Goal: Find contact information: Find contact information

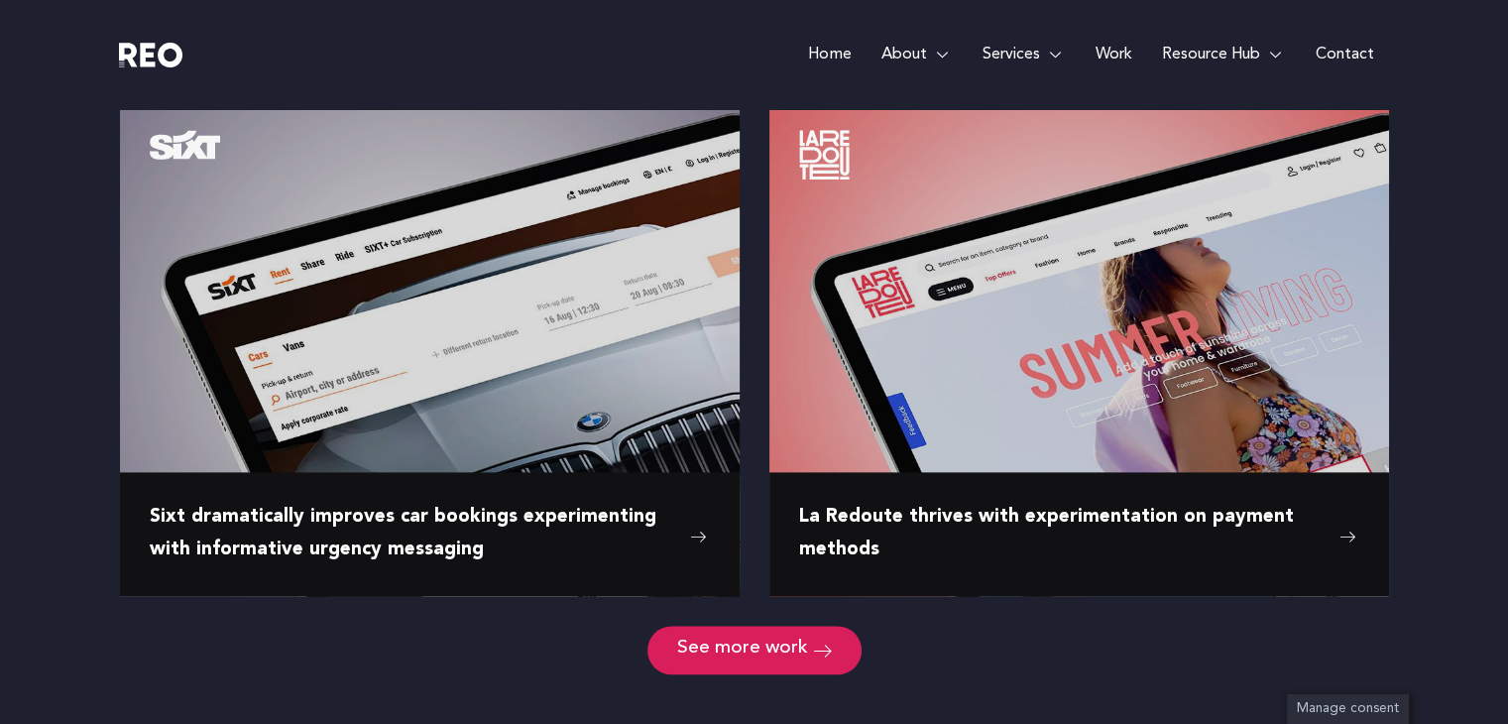
scroll to position [2494, 0]
click at [797, 640] on span "See more work" at bounding box center [742, 649] width 131 height 19
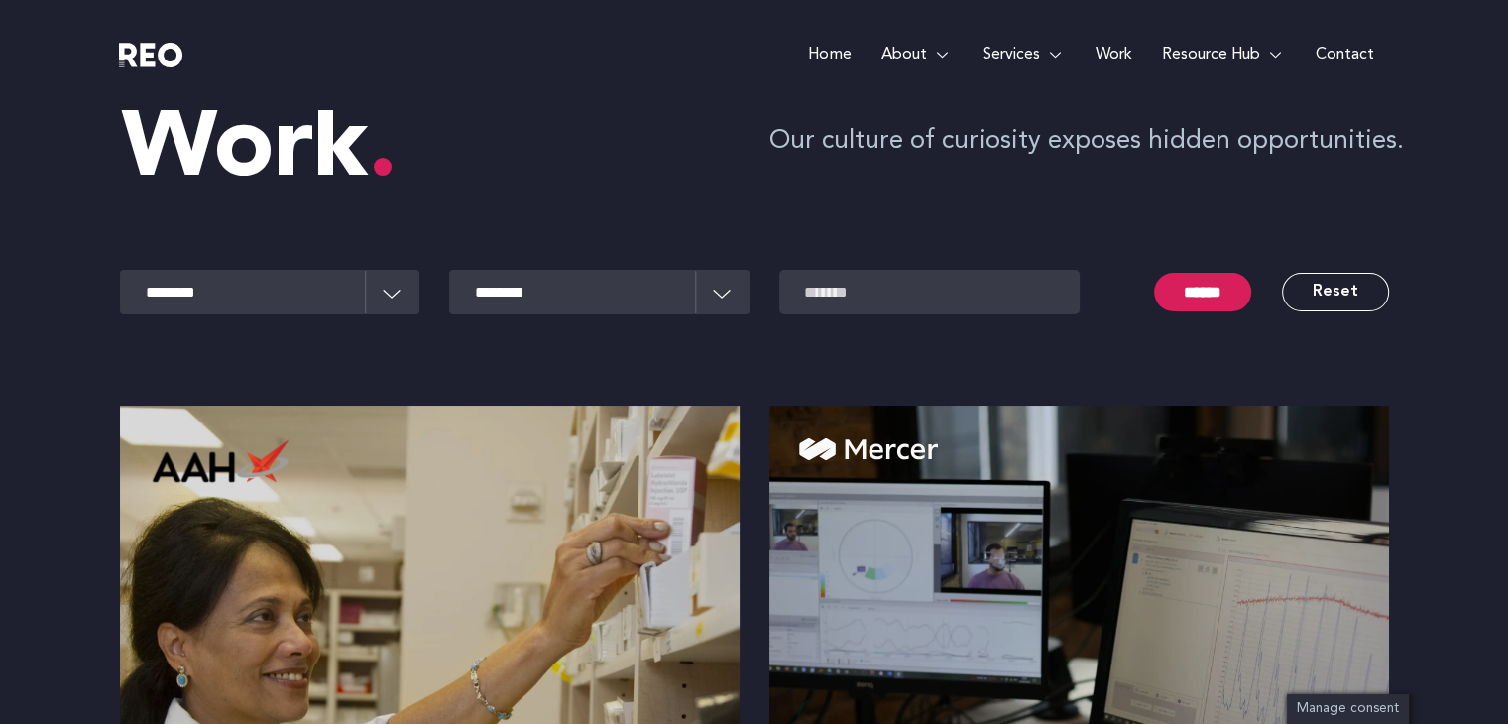
scroll to position [0, 0]
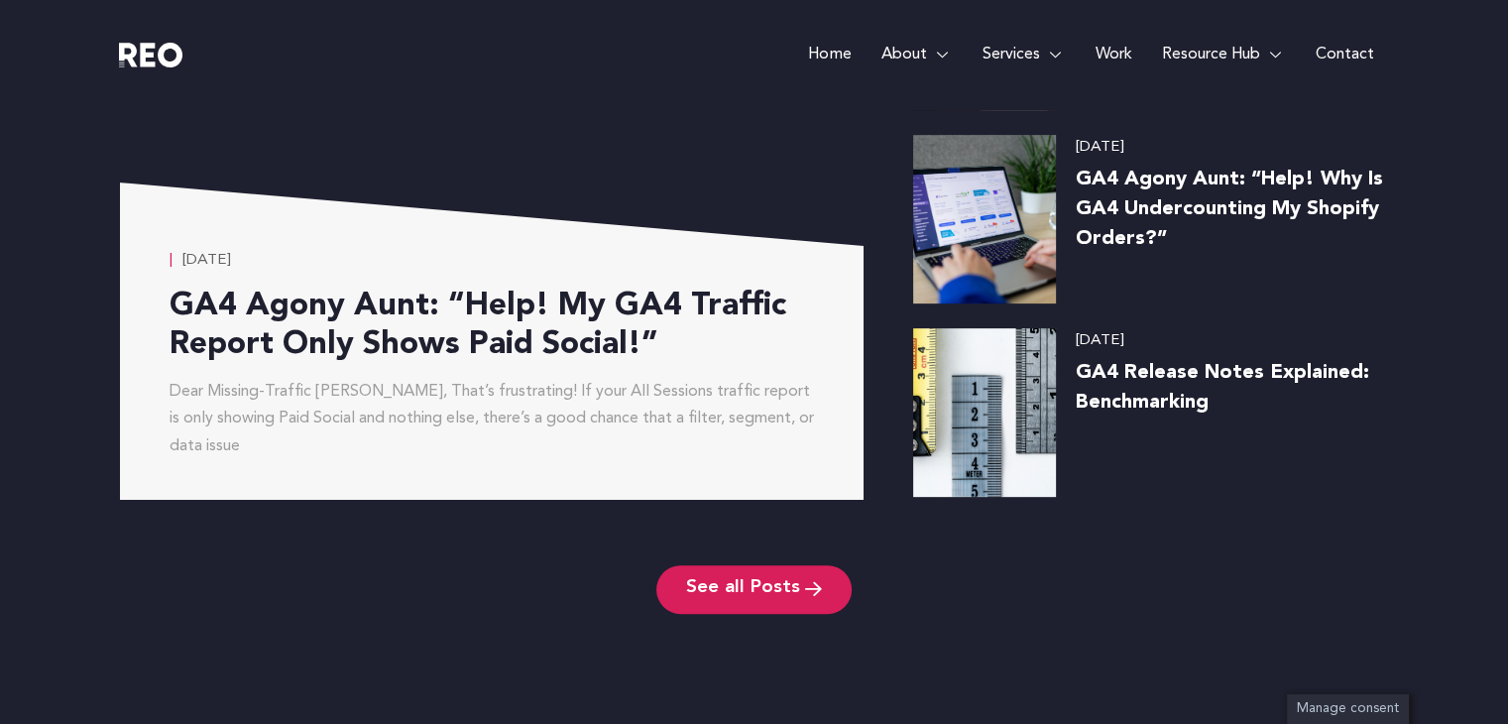
scroll to position [10384, 0]
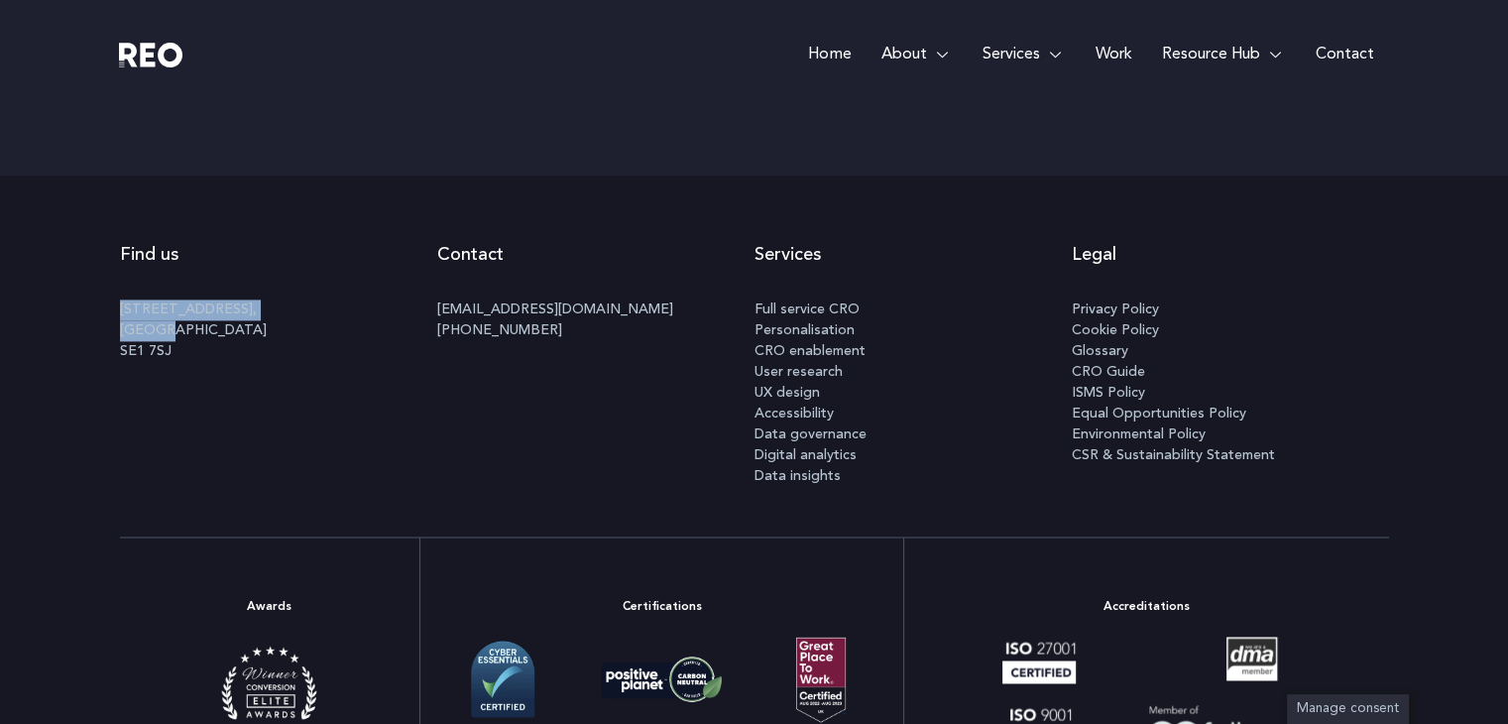
drag, startPoint x: 182, startPoint y: 330, endPoint x: 105, endPoint y: 307, distance: 80.6
click at [105, 307] on div "Find us [STREET_ADDRESS] Contact [EMAIL_ADDRESS][DOMAIN_NAME] [PHONE_NUMBER] Se…" at bounding box center [754, 355] width 1508 height 361
copy p "[STREET_ADDRESS]"
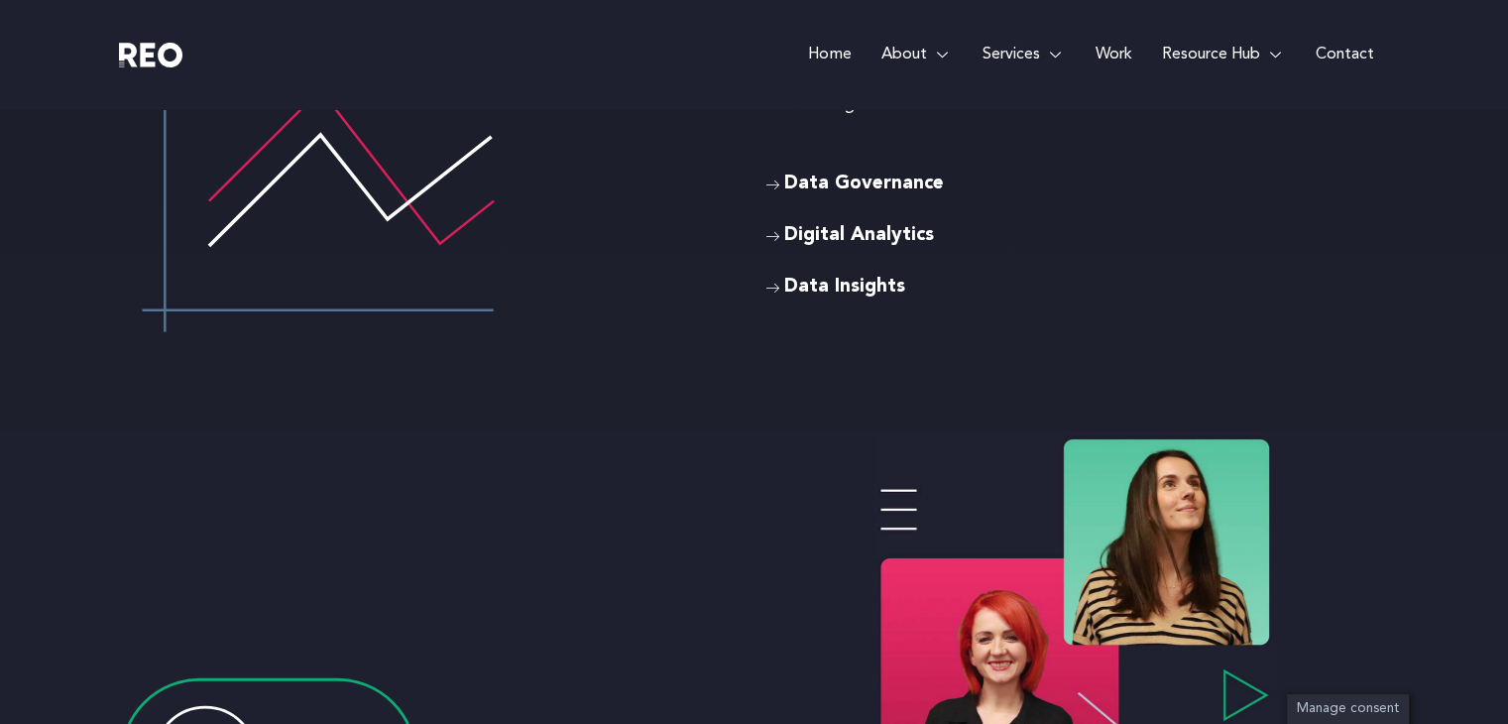
scroll to position [5667, 0]
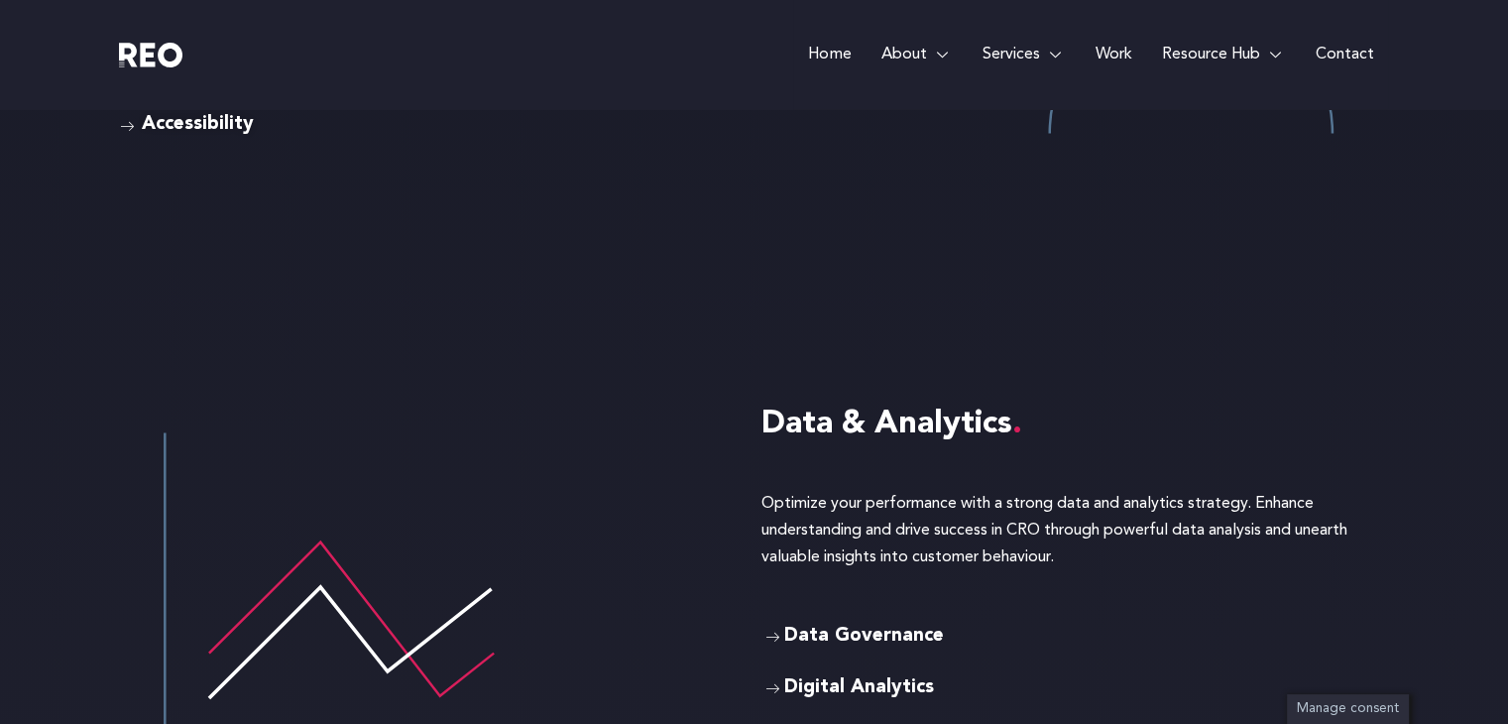
click at [337, 59] on div at bounding box center [277, 55] width 317 height 27
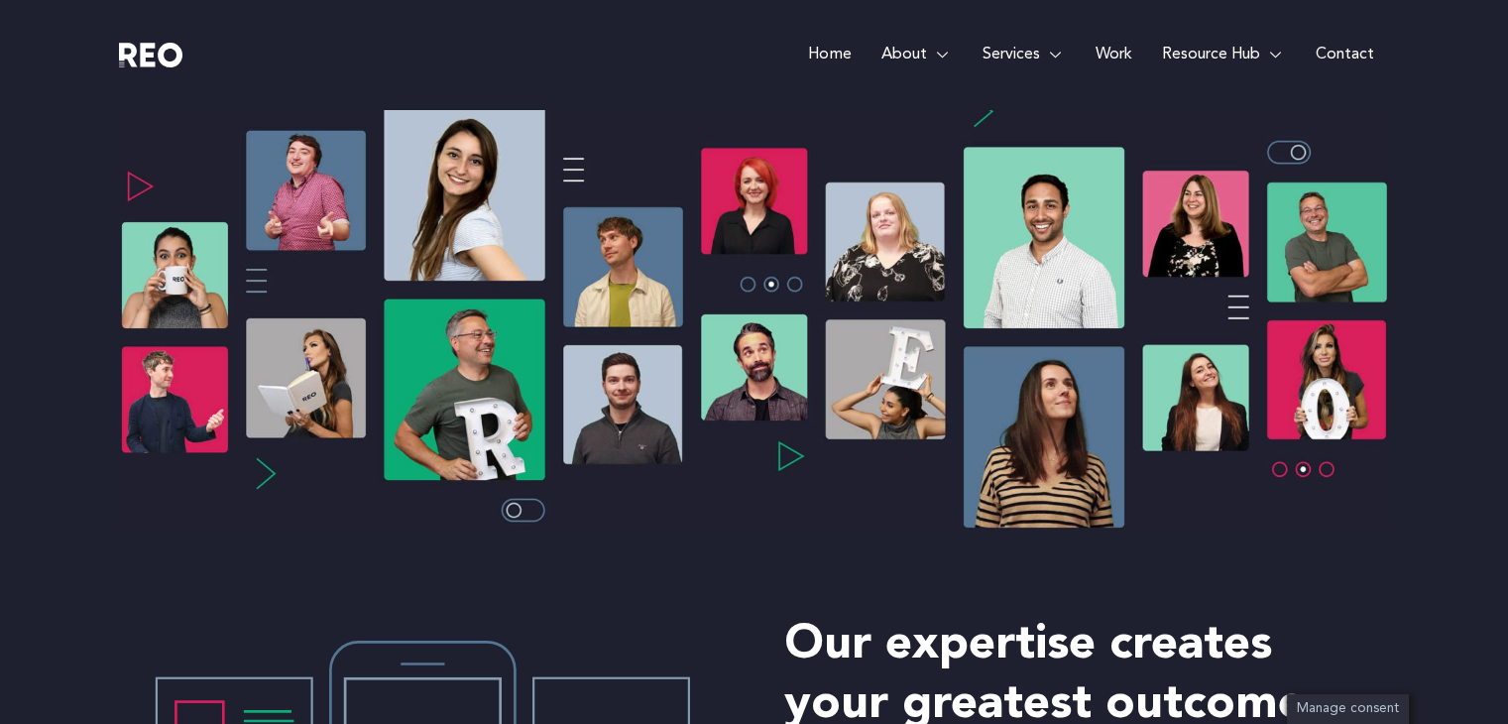
scroll to position [0, 0]
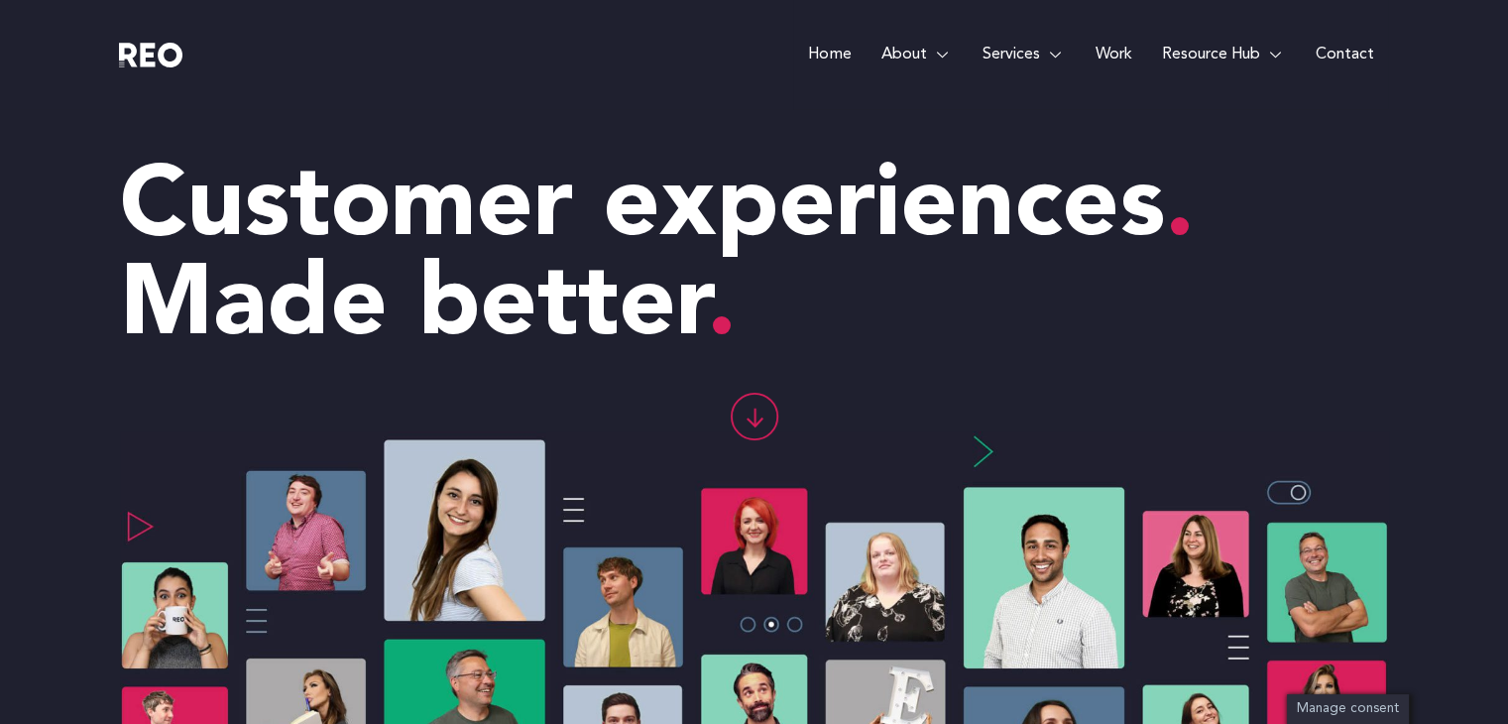
click at [805, 64] on link "Home" at bounding box center [829, 54] width 72 height 109
click at [773, 417] on icon at bounding box center [755, 417] width 48 height 48
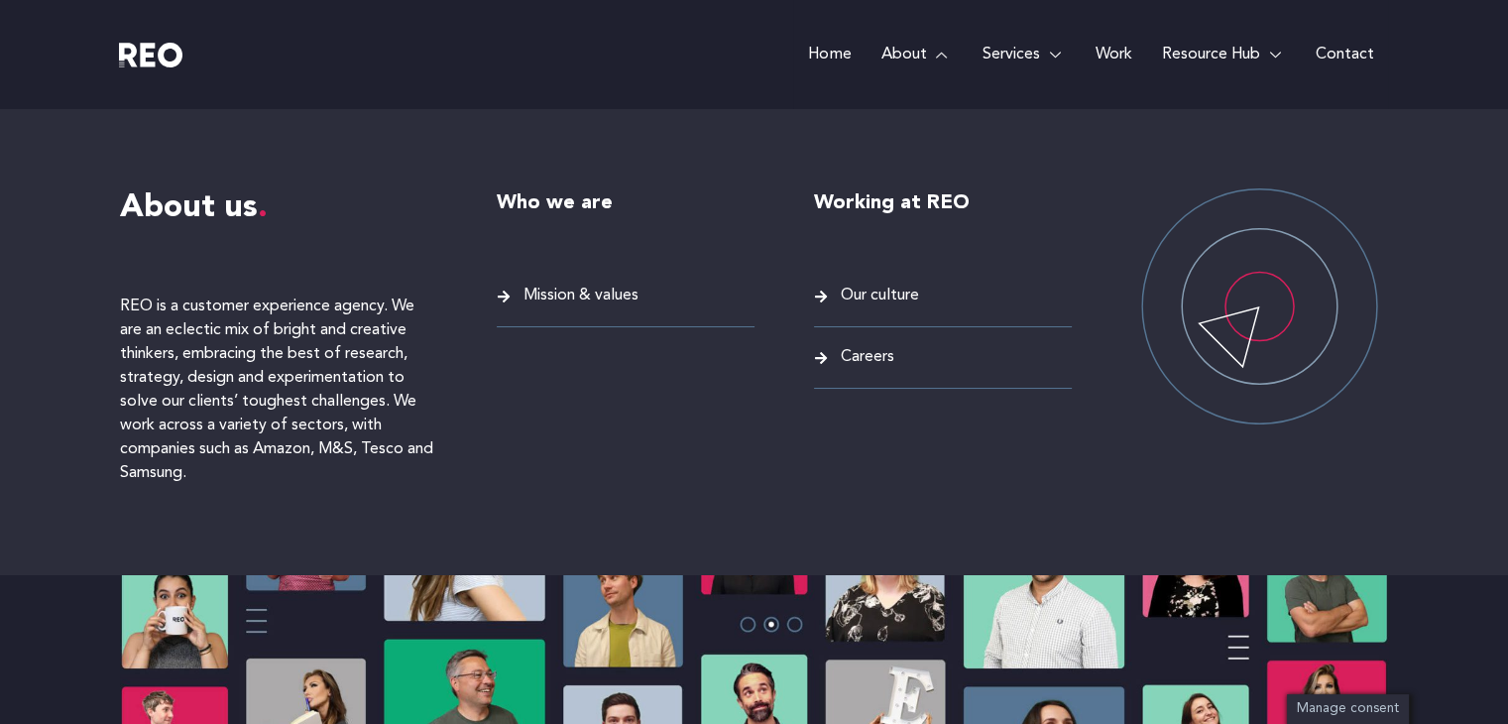
click at [927, 64] on link "About" at bounding box center [915, 54] width 101 height 109
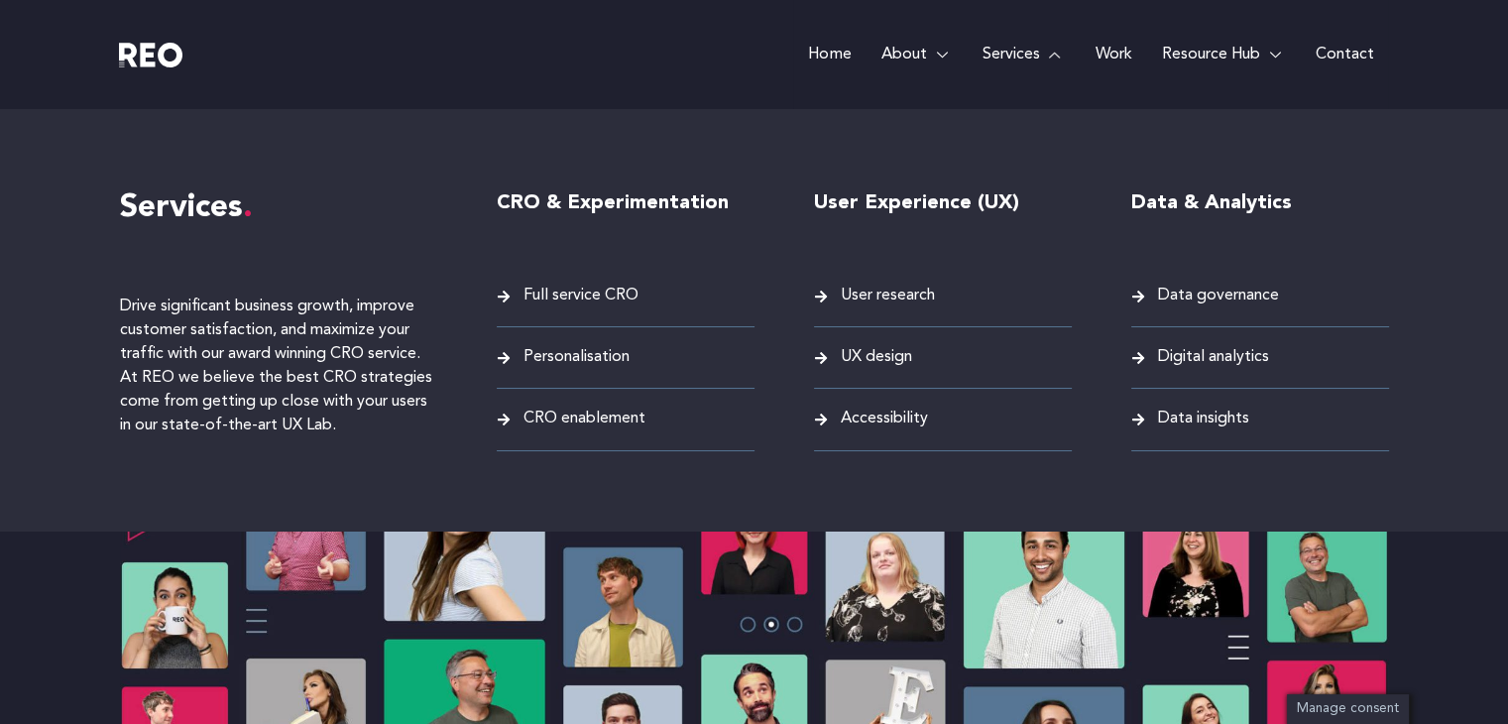
click at [1019, 30] on link "Services" at bounding box center [1023, 54] width 113 height 109
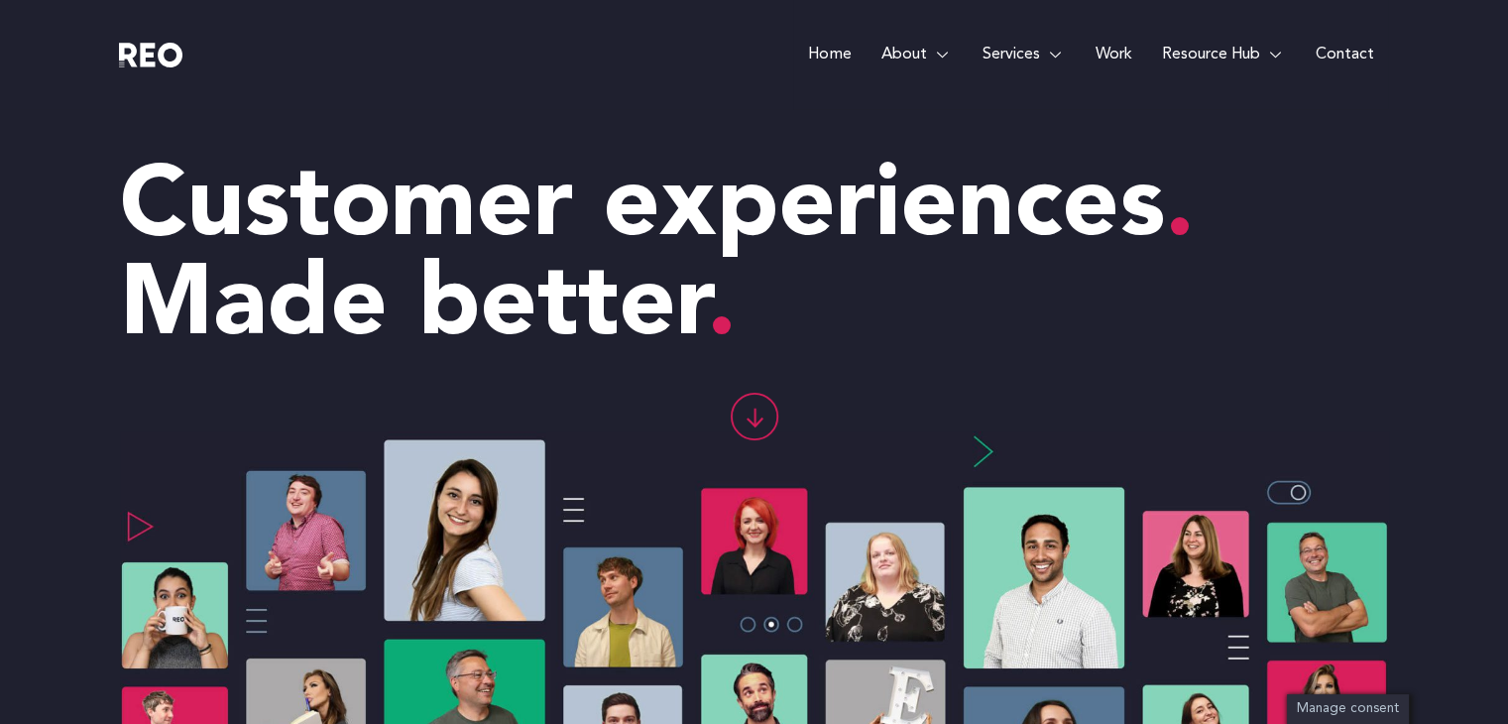
click at [1307, 56] on link "Contact" at bounding box center [1344, 54] width 88 height 109
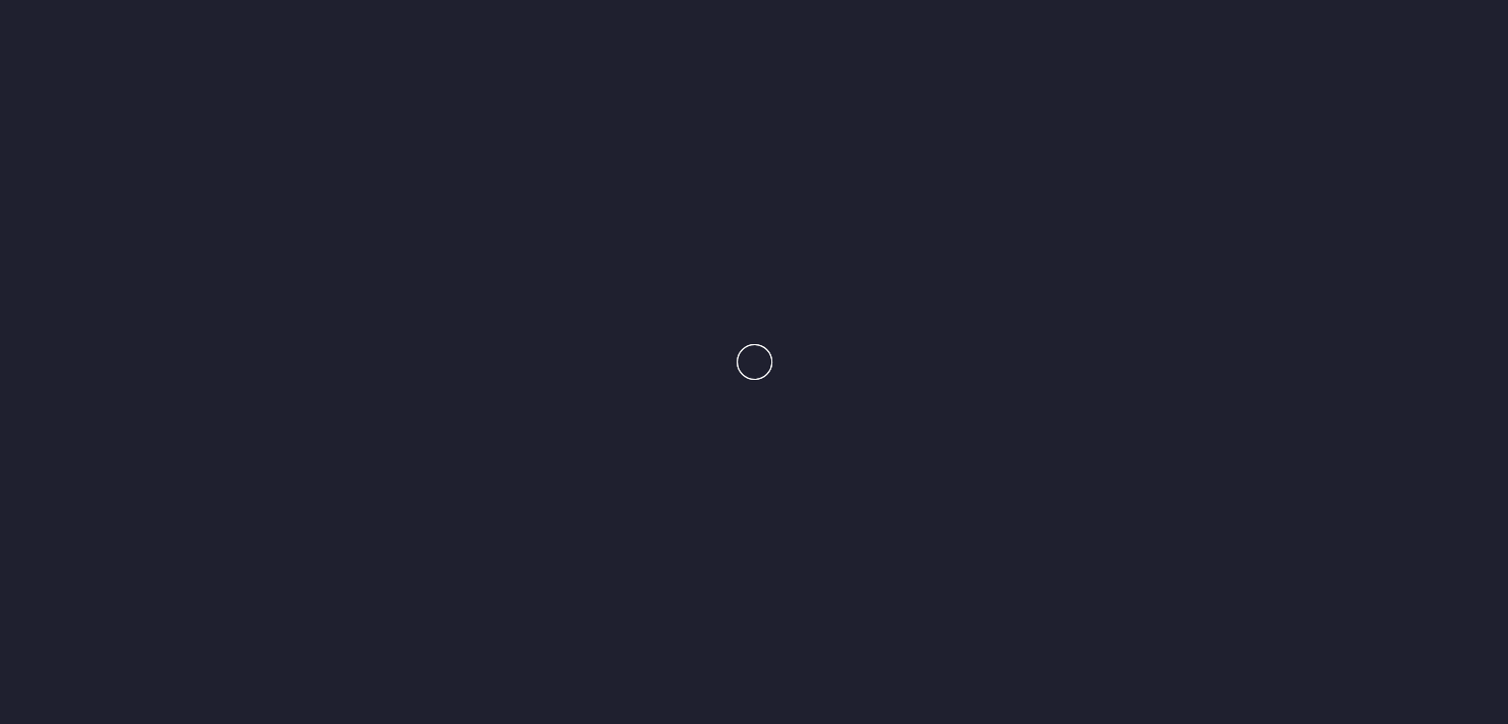
click at [1334, 63] on e-page-transition at bounding box center [754, 362] width 1508 height 724
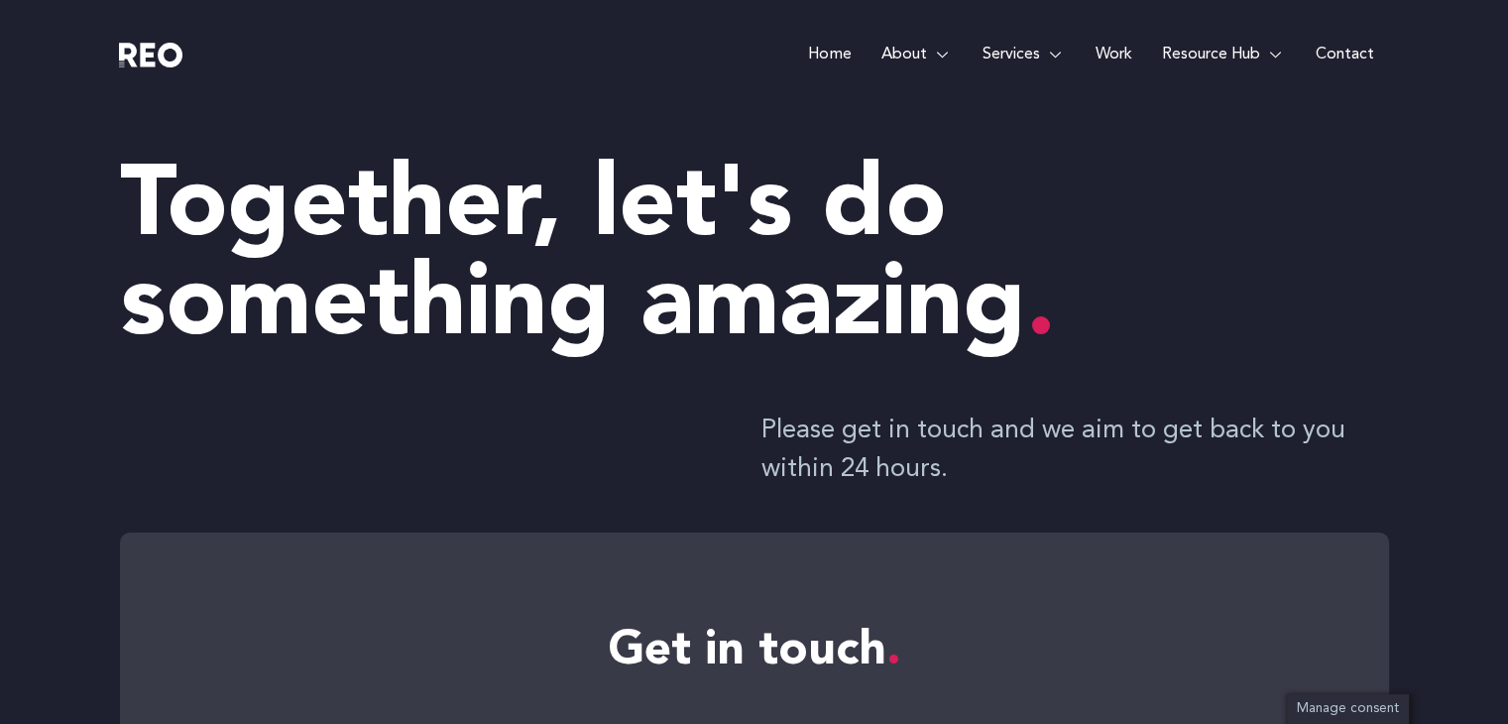
click at [1326, 53] on e-page-transition at bounding box center [754, 362] width 1508 height 724
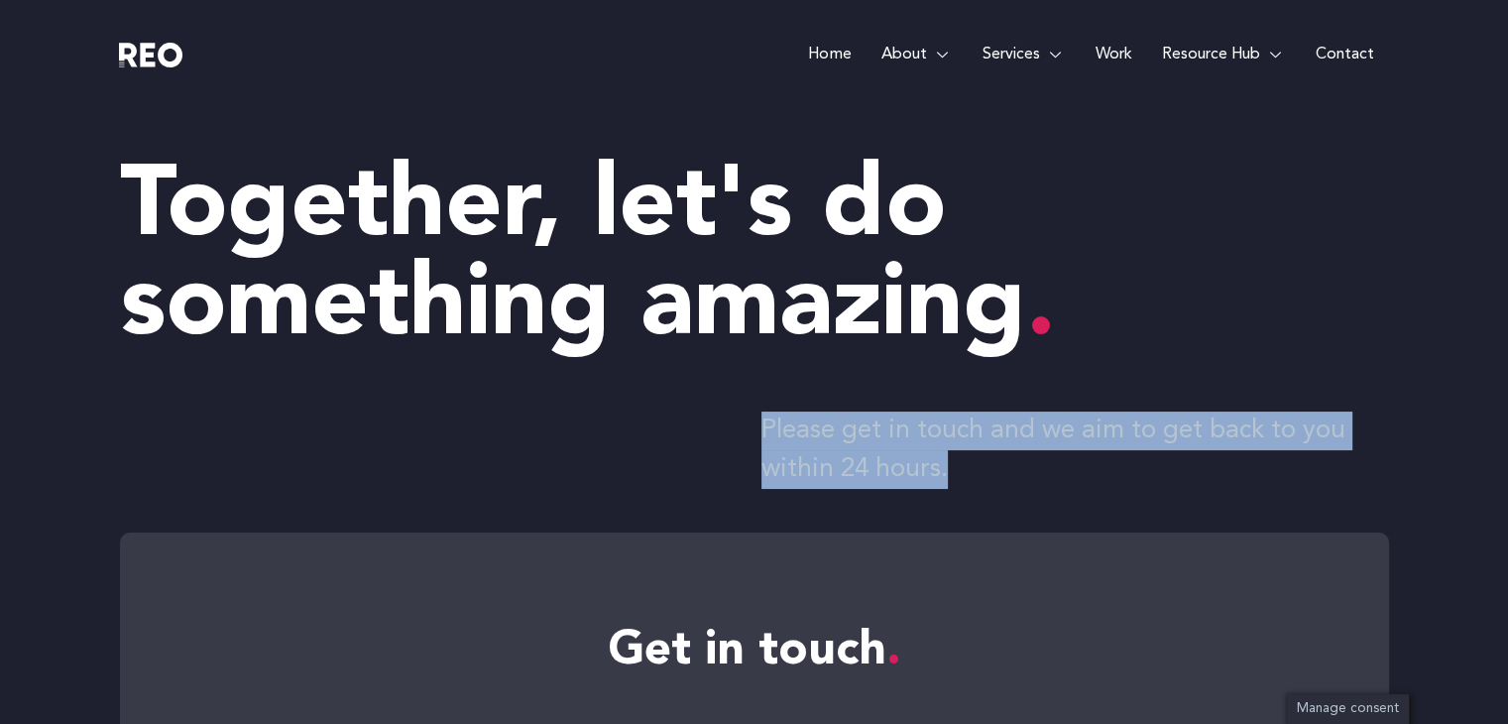
drag, startPoint x: 947, startPoint y: 477, endPoint x: 738, endPoint y: 417, distance: 217.5
click at [738, 417] on div "Please get in touch and we aim to get back to you within 24 hours." at bounding box center [754, 456] width 1269 height 91
click at [766, 432] on p "Please get in touch and we aim to get back to you within 24 hours." at bounding box center [1075, 449] width 628 height 77
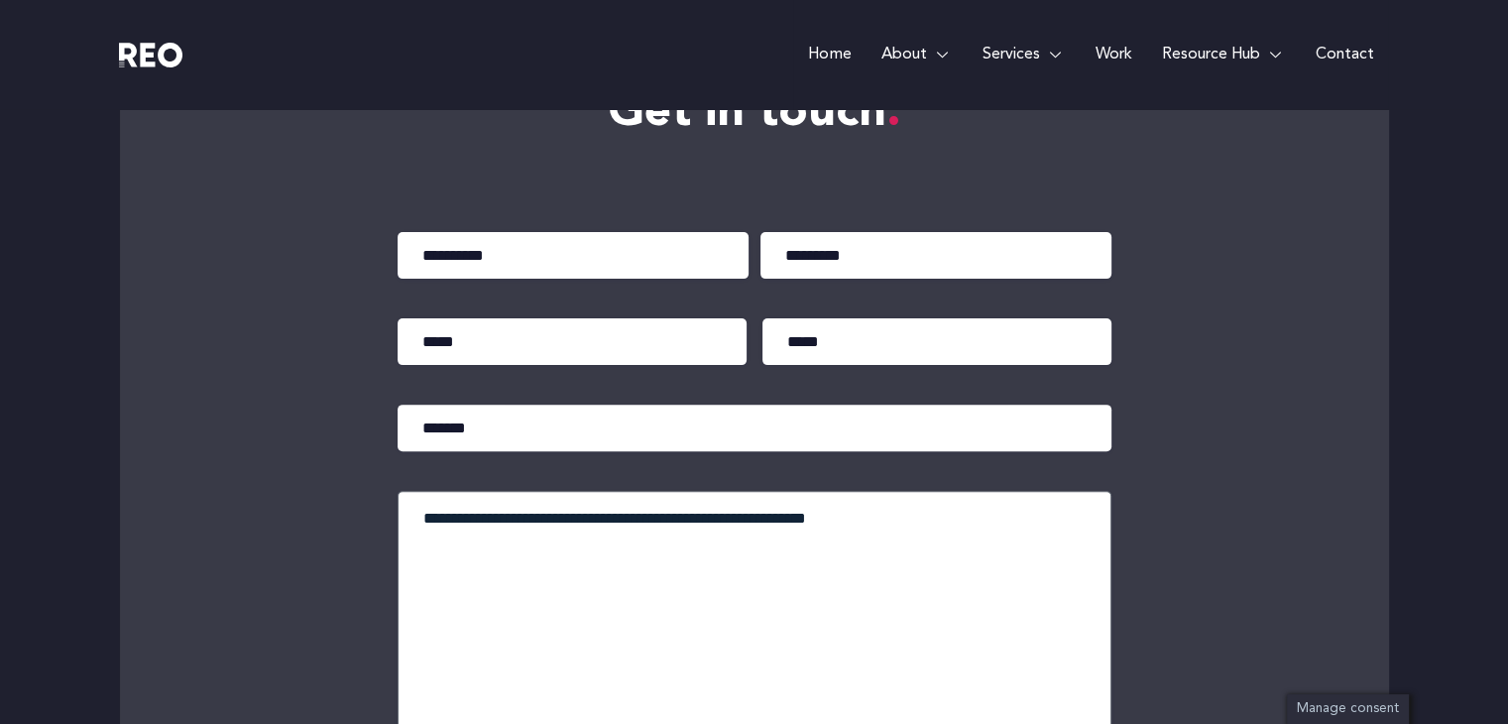
scroll to position [531, 0]
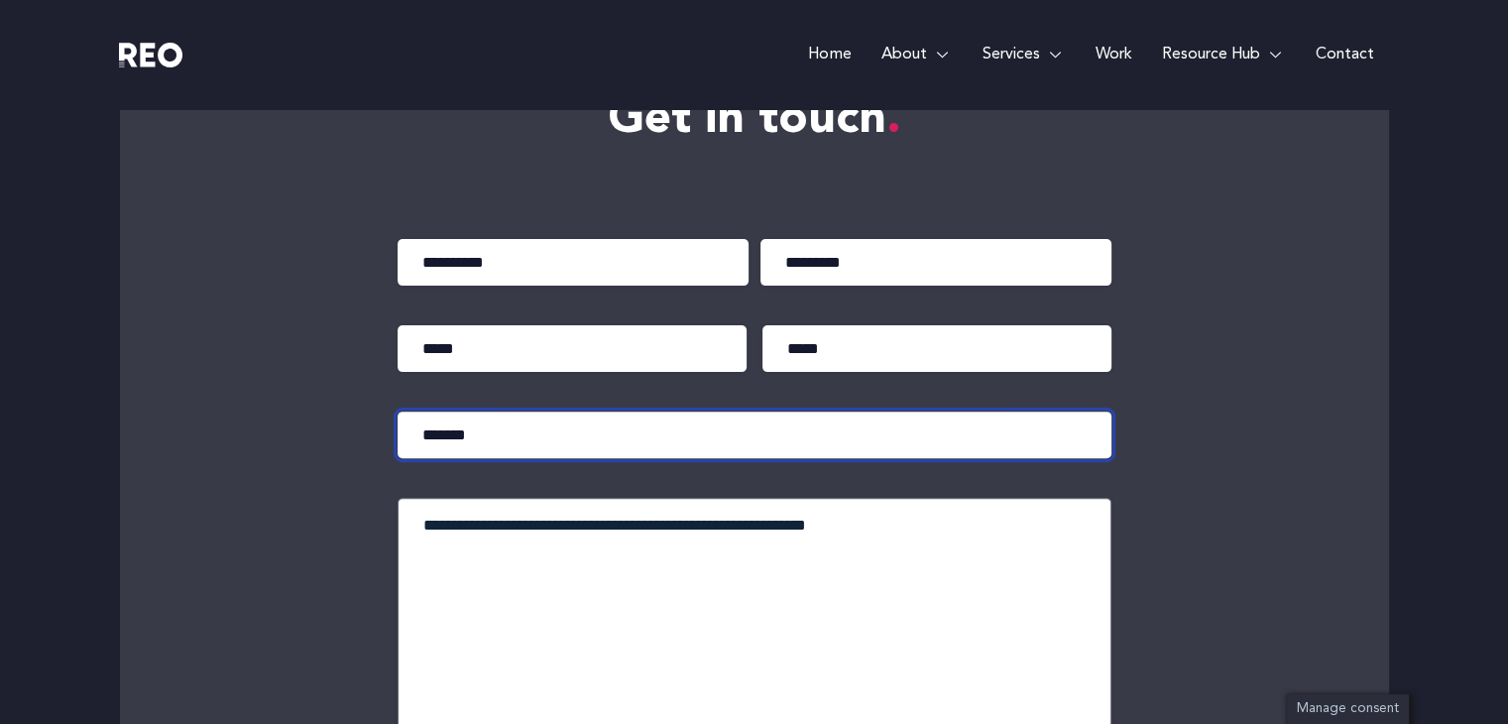
click at [586, 440] on input "Company" at bounding box center [755, 434] width 714 height 47
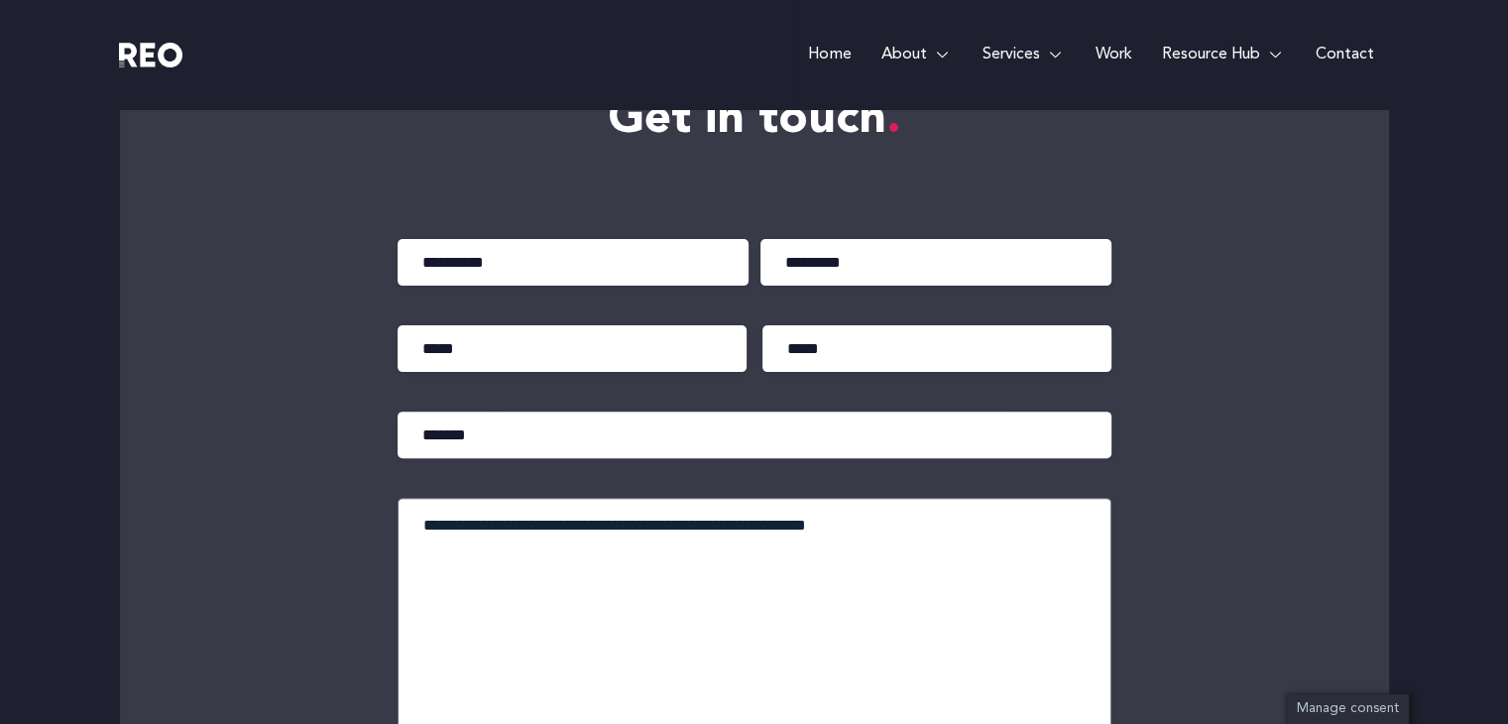
click at [273, 521] on div "Get in touch Name (Required) First Last Email (Required) Phone (Required) Compa…" at bounding box center [754, 536] width 1051 height 1070
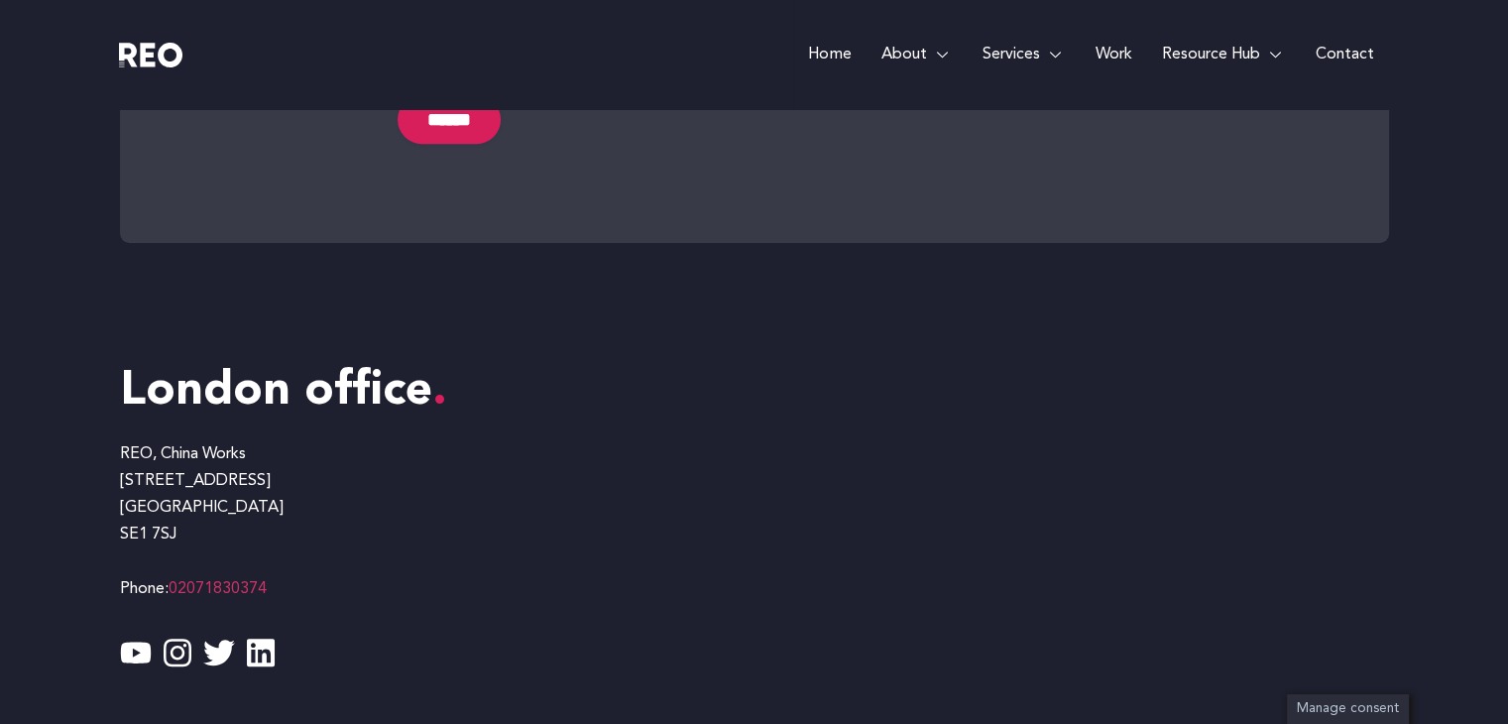
scroll to position [1368, 0]
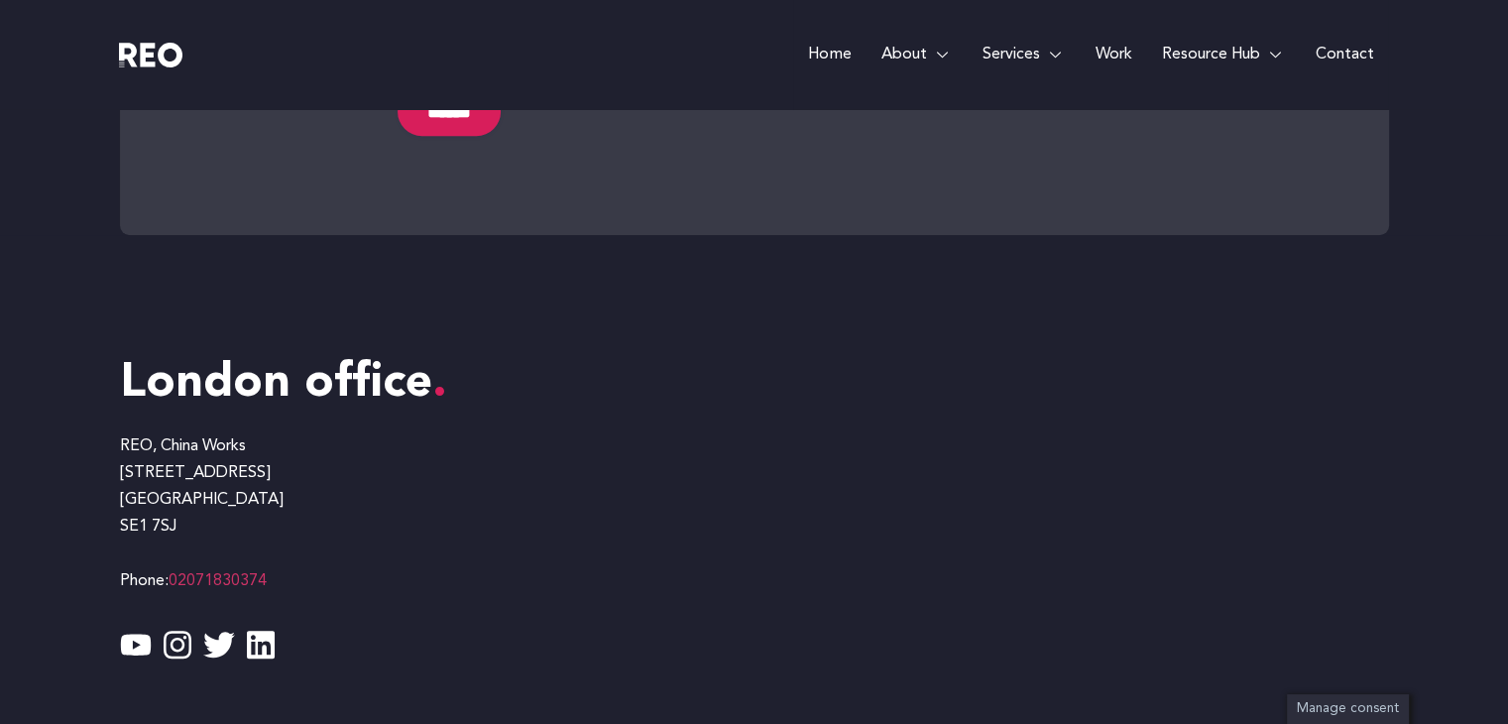
click at [706, 513] on p "REO, China Works 100 Black Prince Rd London SE1 7SJ Phone: 02071830374" at bounding box center [437, 514] width 634 height 162
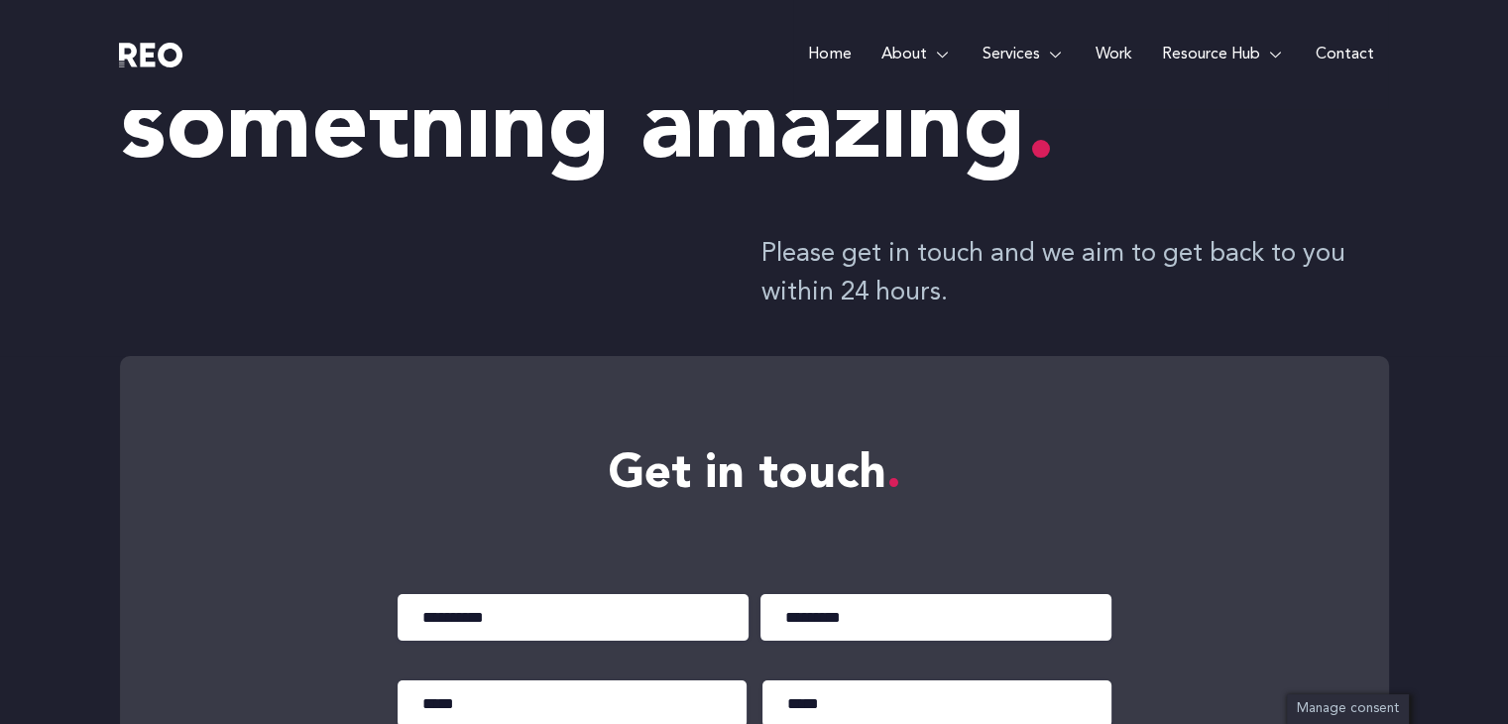
scroll to position [0, 0]
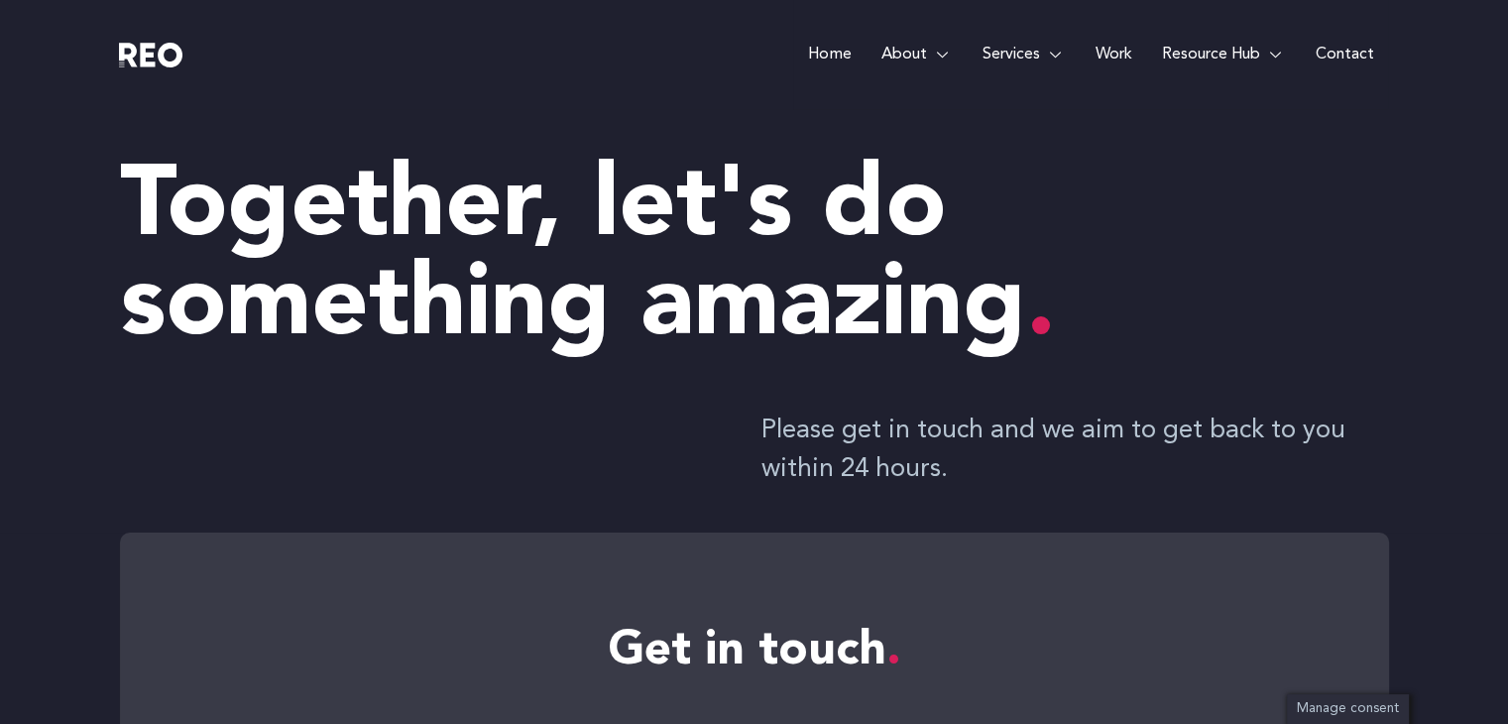
click at [190, 80] on div at bounding box center [277, 54] width 317 height 109
click at [162, 60] on img at bounding box center [150, 55] width 63 height 25
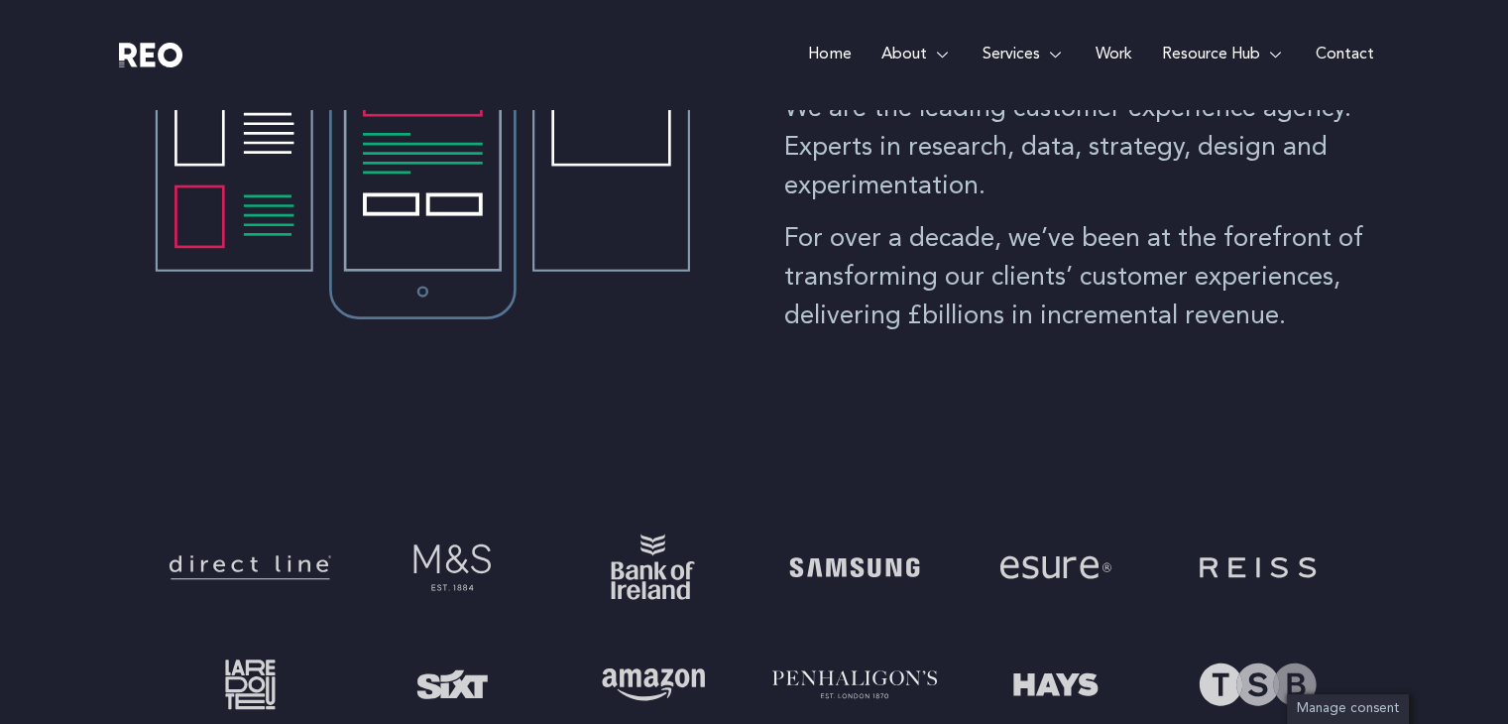
scroll to position [1074, 0]
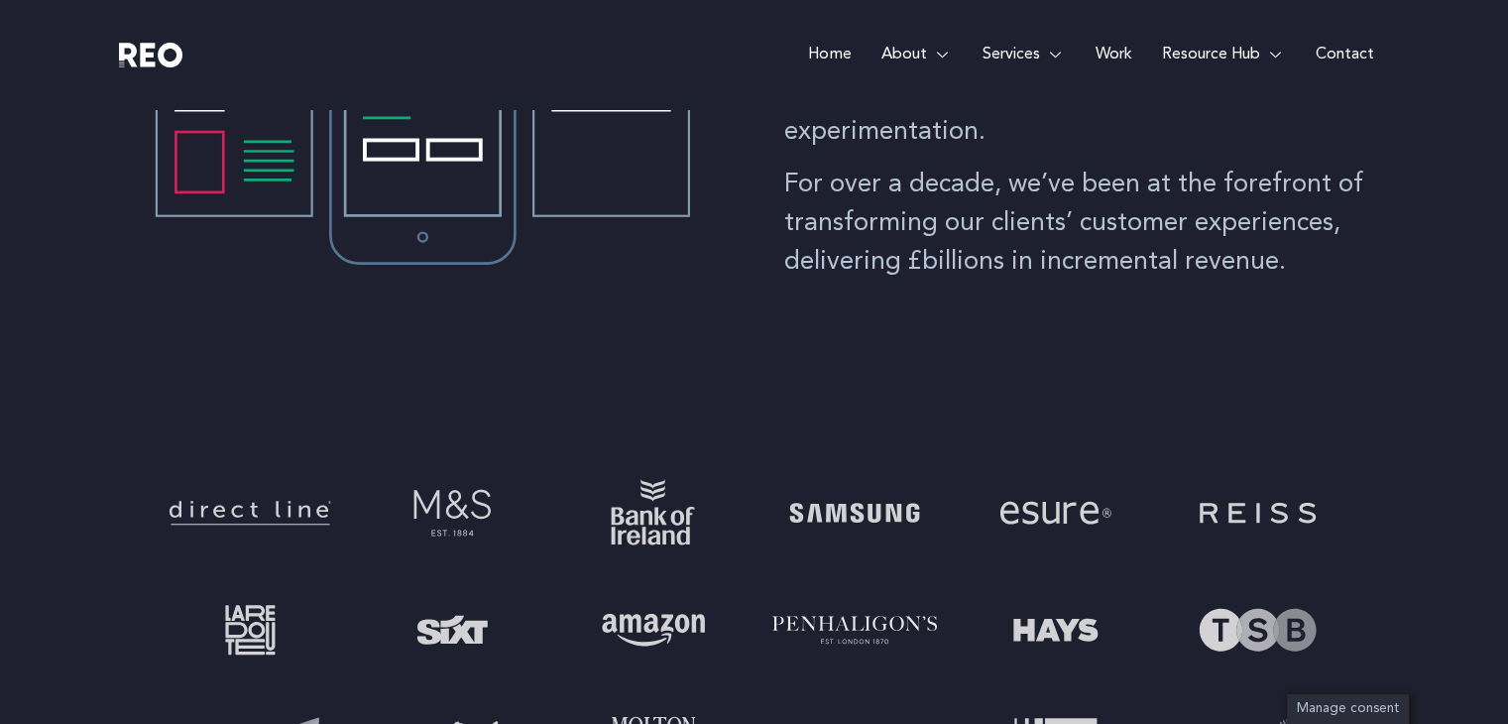
click at [1071, 140] on p "We are the leading customer experience agency. Experts in research, data, strat…" at bounding box center [1086, 94] width 605 height 116
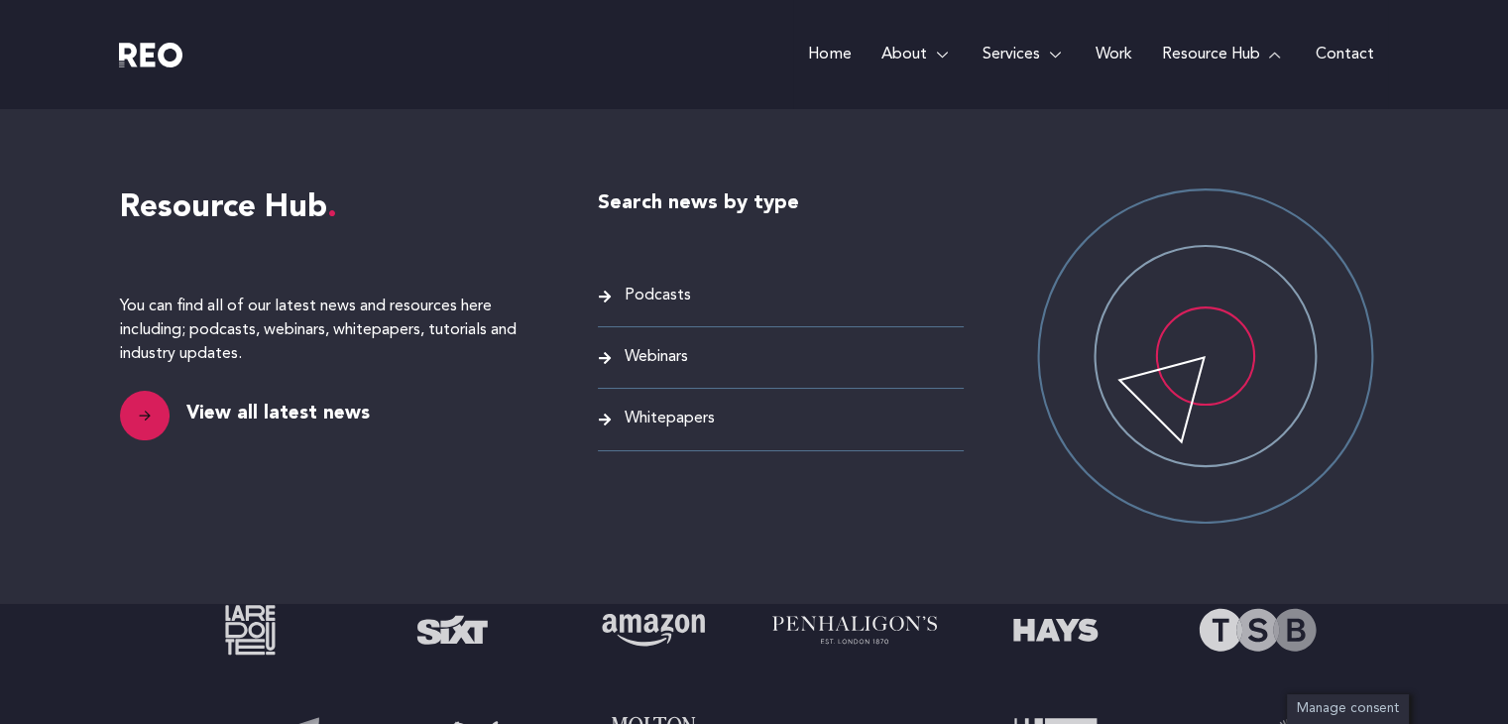
click at [624, 312] on li "Podcasts" at bounding box center [781, 305] width 366 height 45
click at [641, 286] on span "Podcasts" at bounding box center [655, 296] width 71 height 27
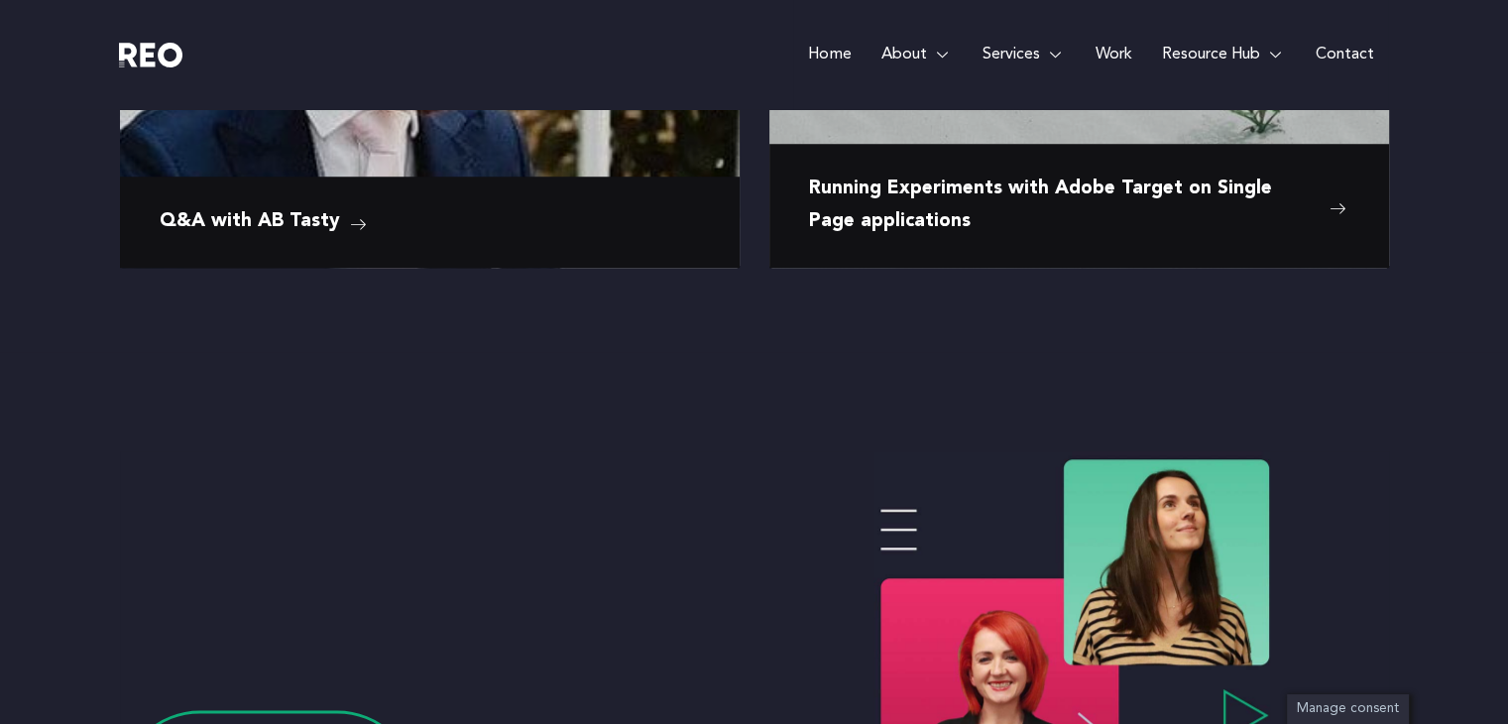
scroll to position [1727, 0]
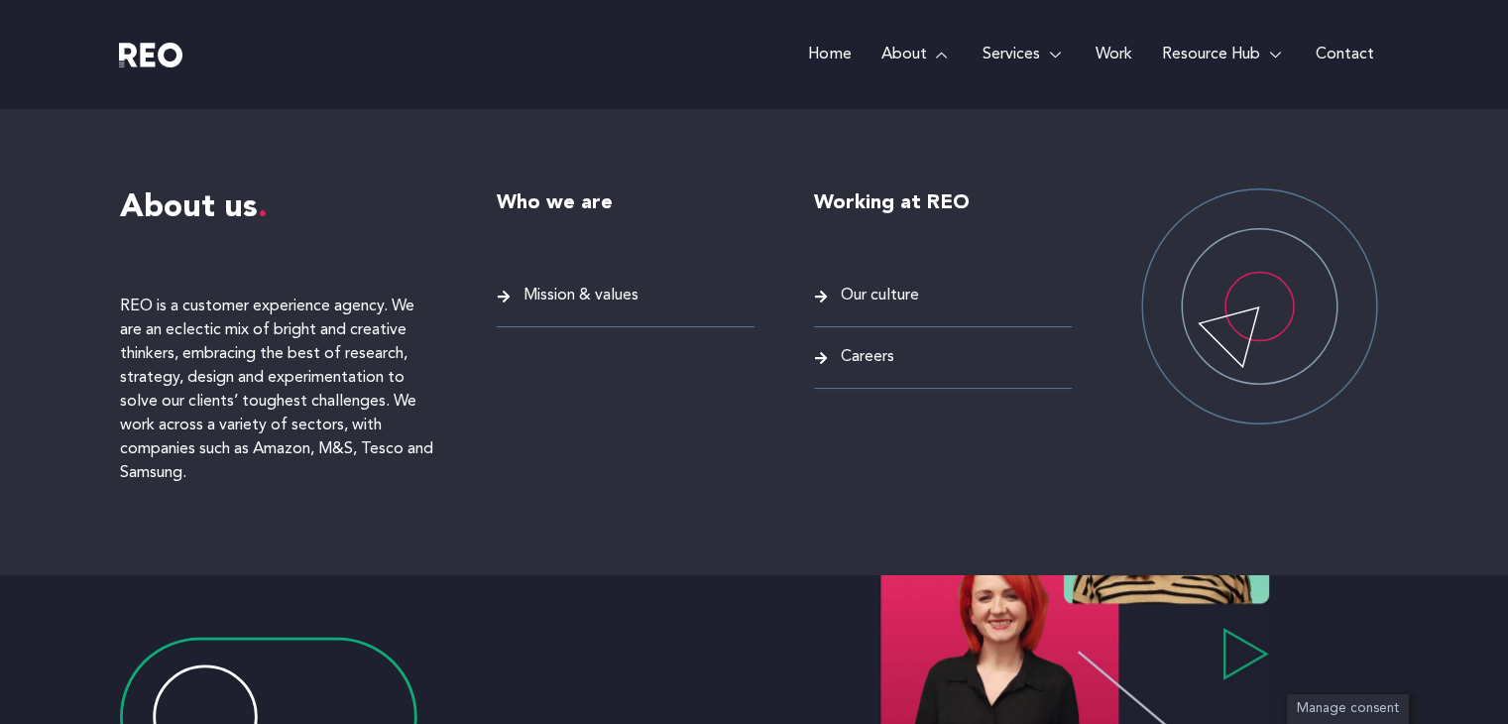
click at [853, 364] on span "Careers" at bounding box center [865, 357] width 58 height 27
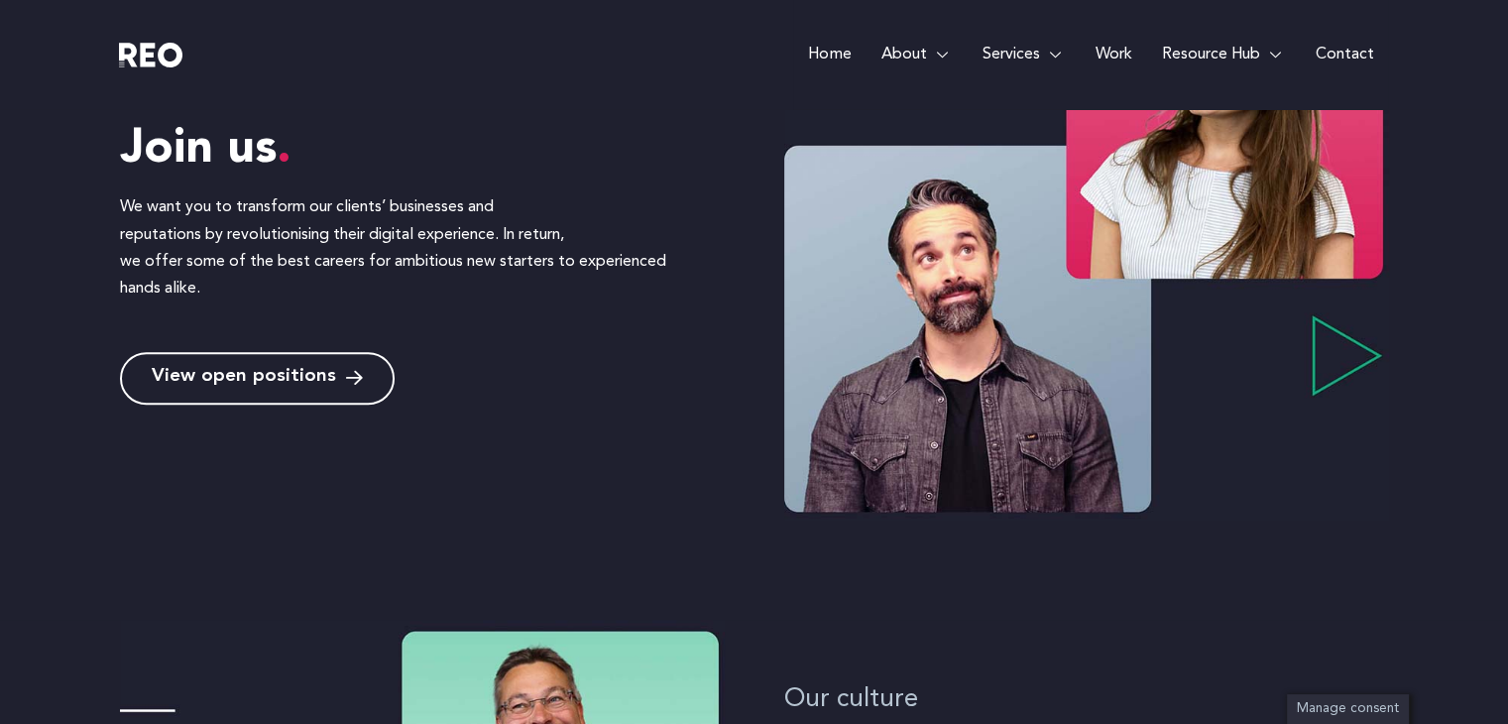
scroll to position [742, 0]
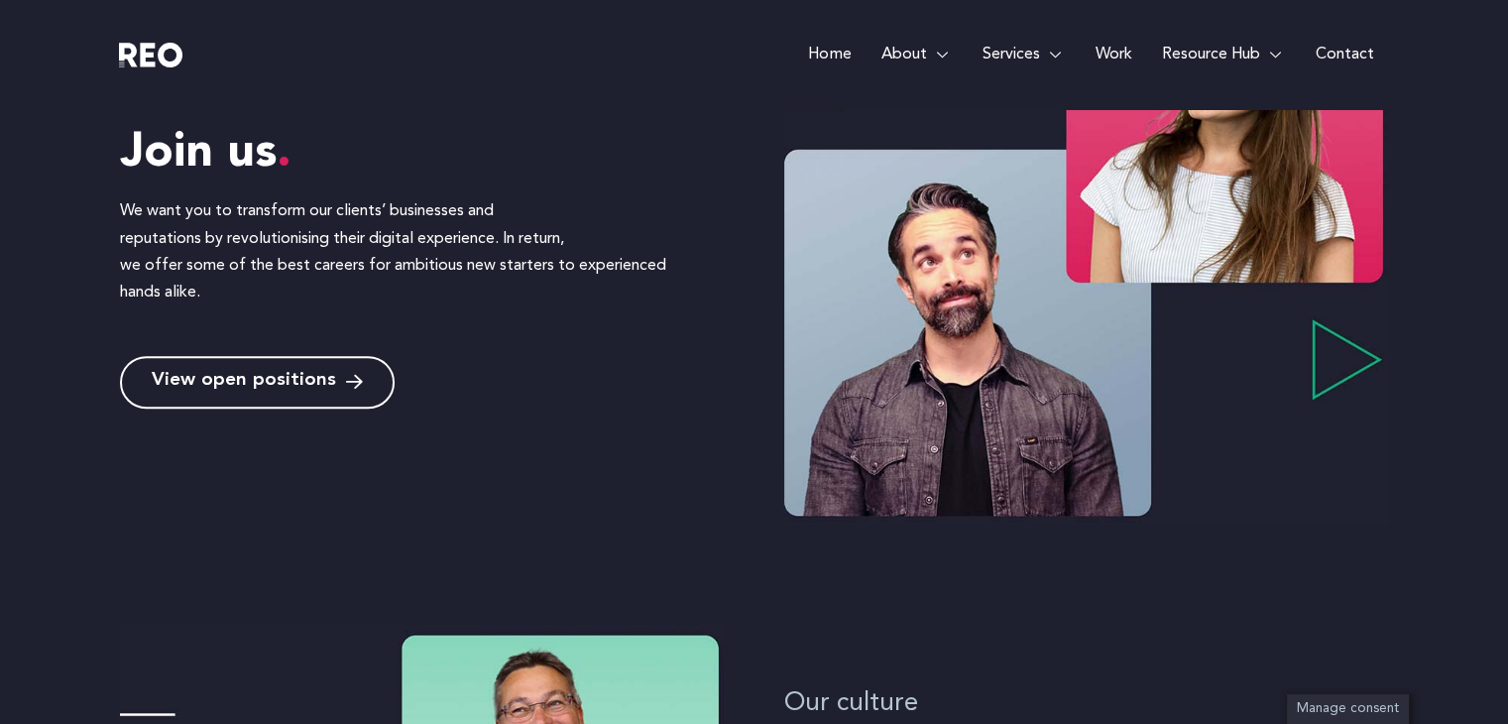
click at [329, 373] on span "View open positions" at bounding box center [244, 382] width 184 height 19
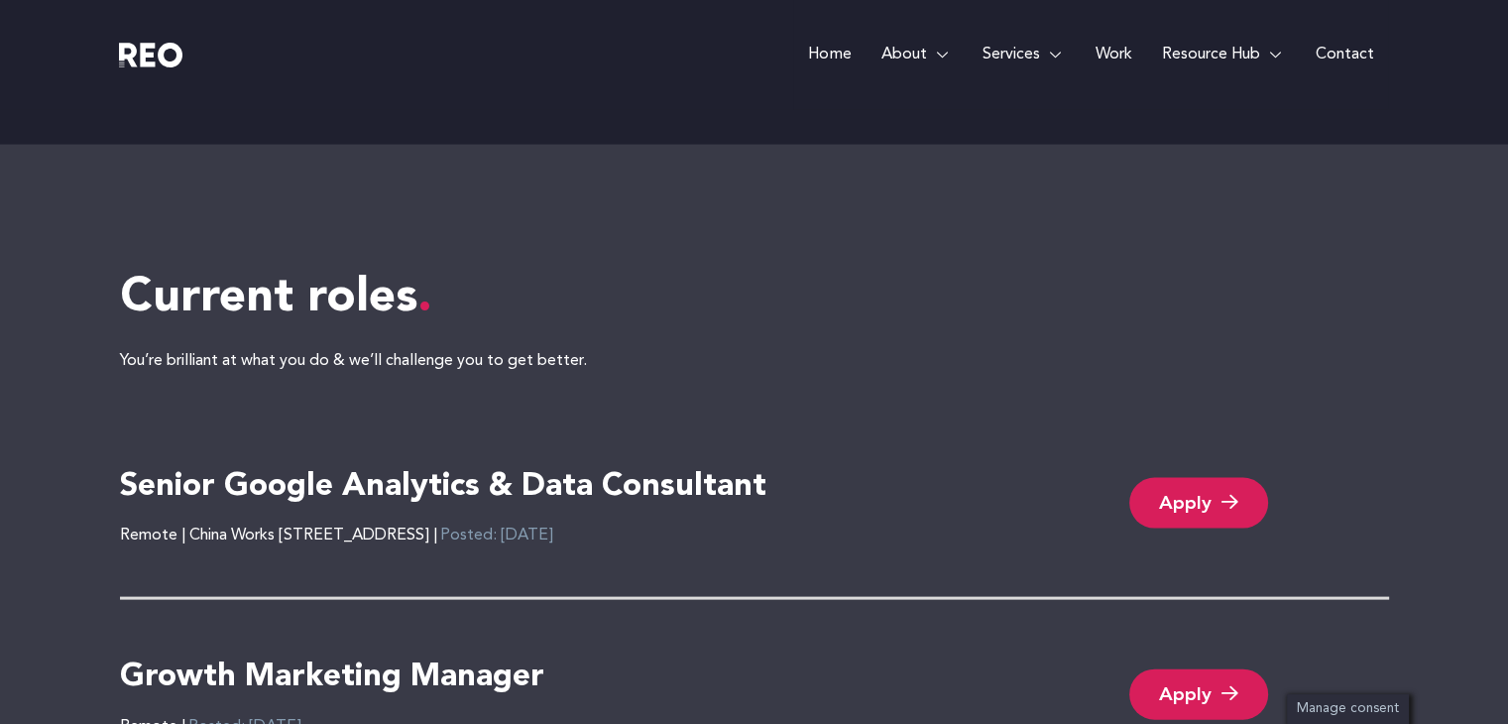
scroll to position [4040, 0]
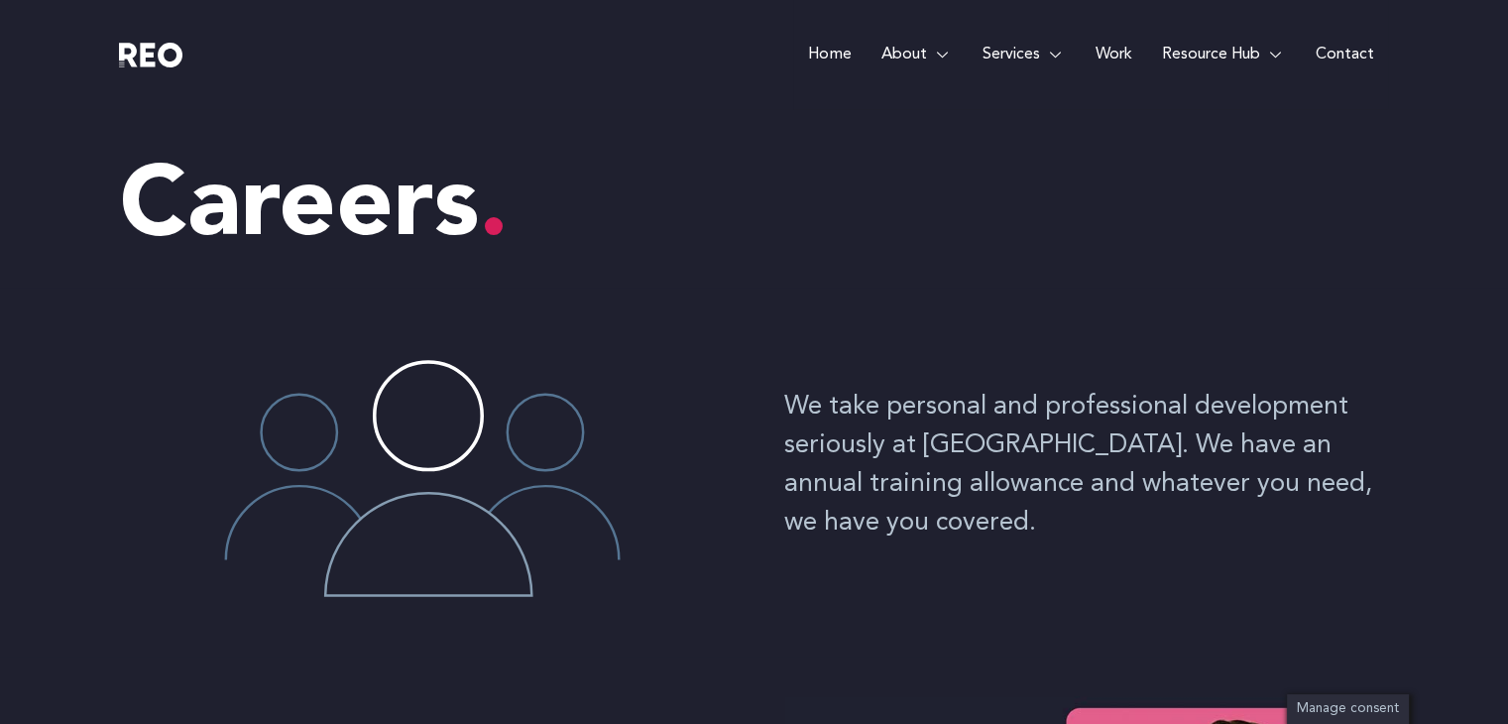
click at [1331, 49] on link "Contact" at bounding box center [1344, 54] width 88 height 109
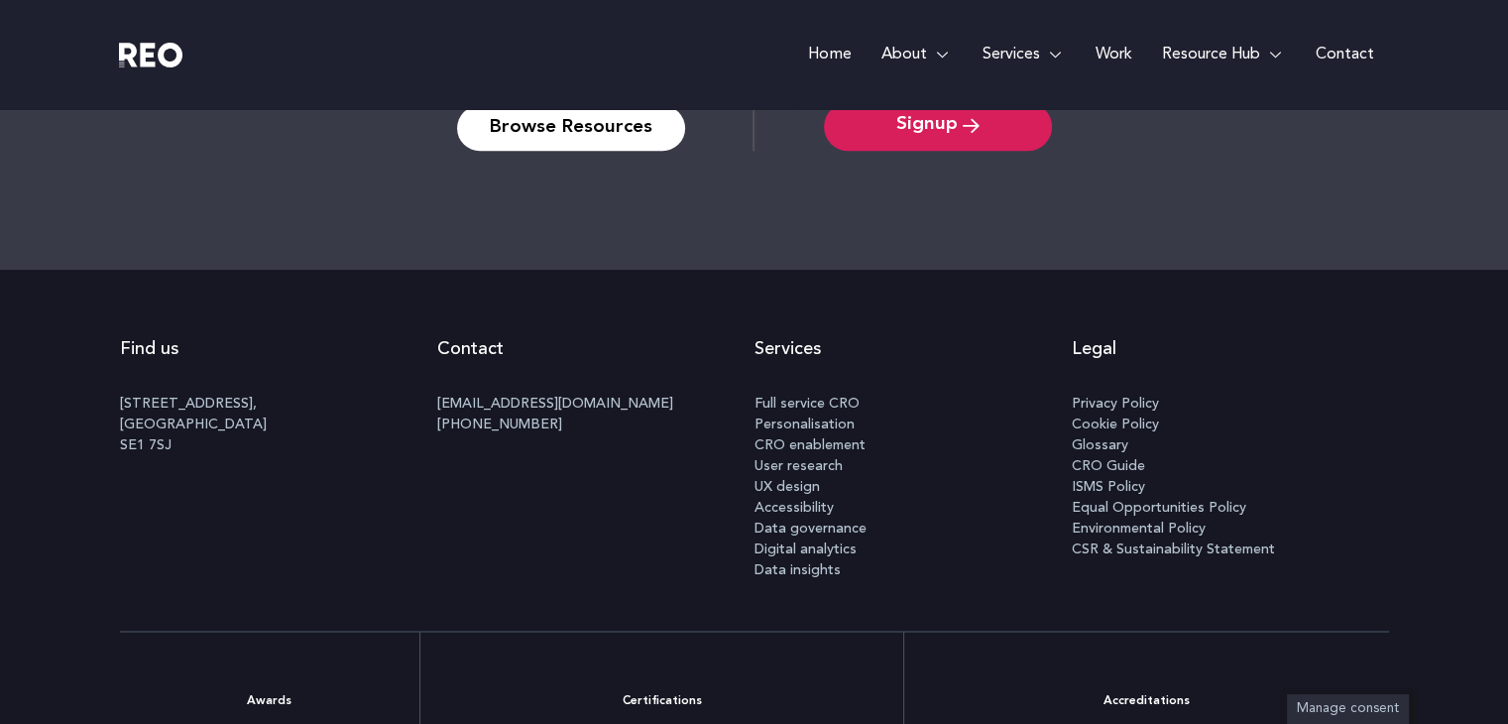
scroll to position [2423, 0]
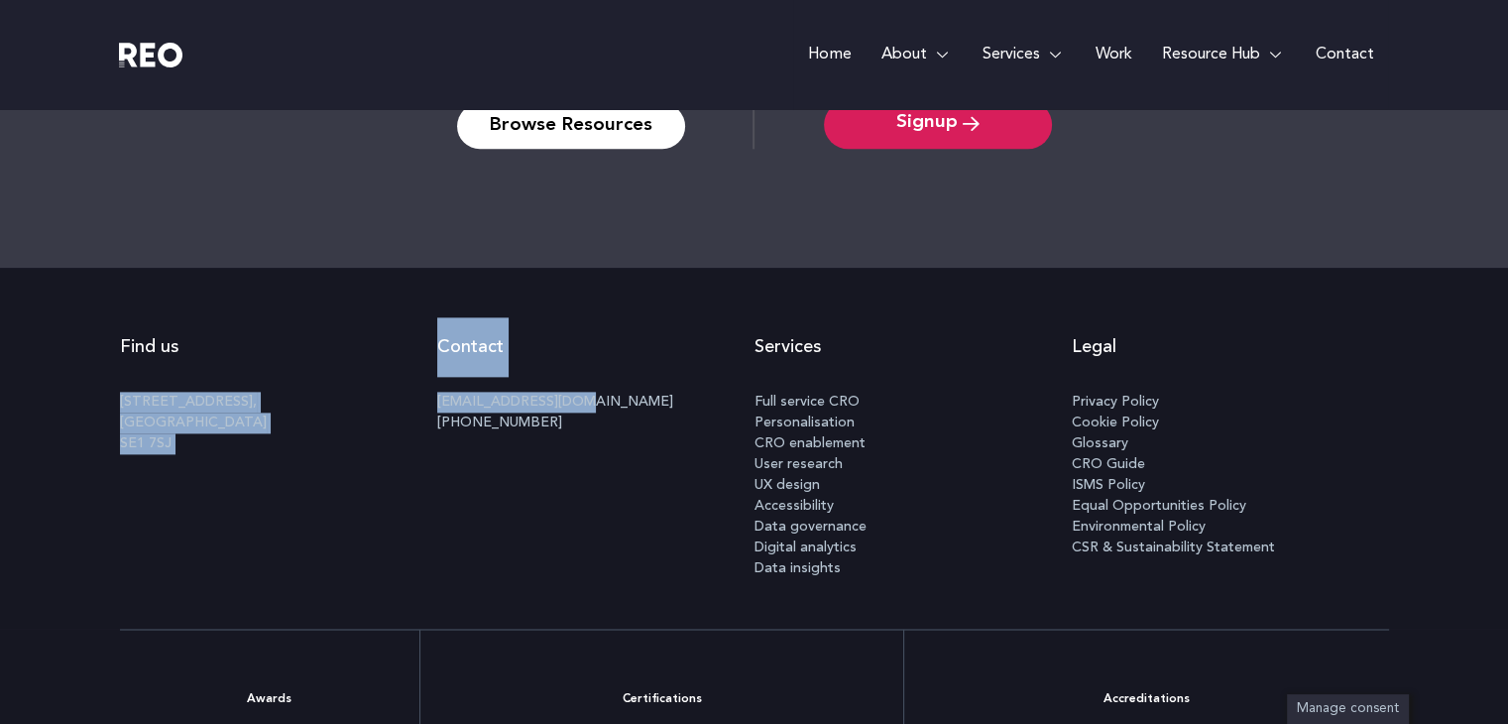
drag, startPoint x: 600, startPoint y: 401, endPoint x: 429, endPoint y: 403, distance: 170.5
click at [429, 403] on div "Find us 100 Black Prince Road, London SE1 7SJ Contact info@reodigital.com +44 (…" at bounding box center [754, 448] width 1269 height 361
copy div "100 Black Prince Road, London SE1 7SJ Contact info@reodigital.com"
click at [429, 403] on p "100 Black Prince Road, London SE1 7SJ" at bounding box center [278, 423] width 317 height 62
drag, startPoint x: 418, startPoint y: 399, endPoint x: 585, endPoint y: 401, distance: 166.6
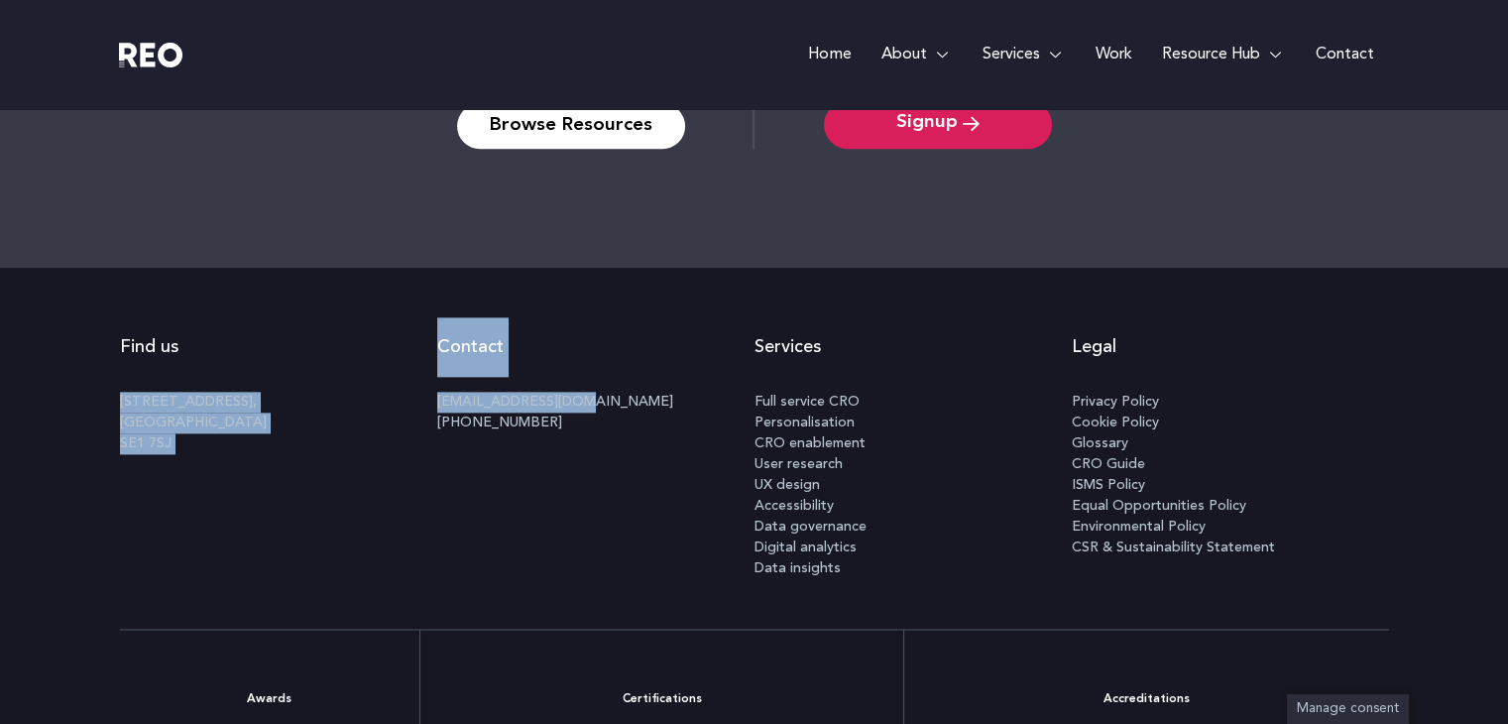
click at [585, 401] on div "Find us 100 Black Prince Road, London SE1 7SJ Contact info@reodigital.com +44 (…" at bounding box center [754, 448] width 1269 height 361
click at [585, 401] on p "info@reodigital.com +44 (0) 020 7183 0374" at bounding box center [595, 413] width 317 height 42
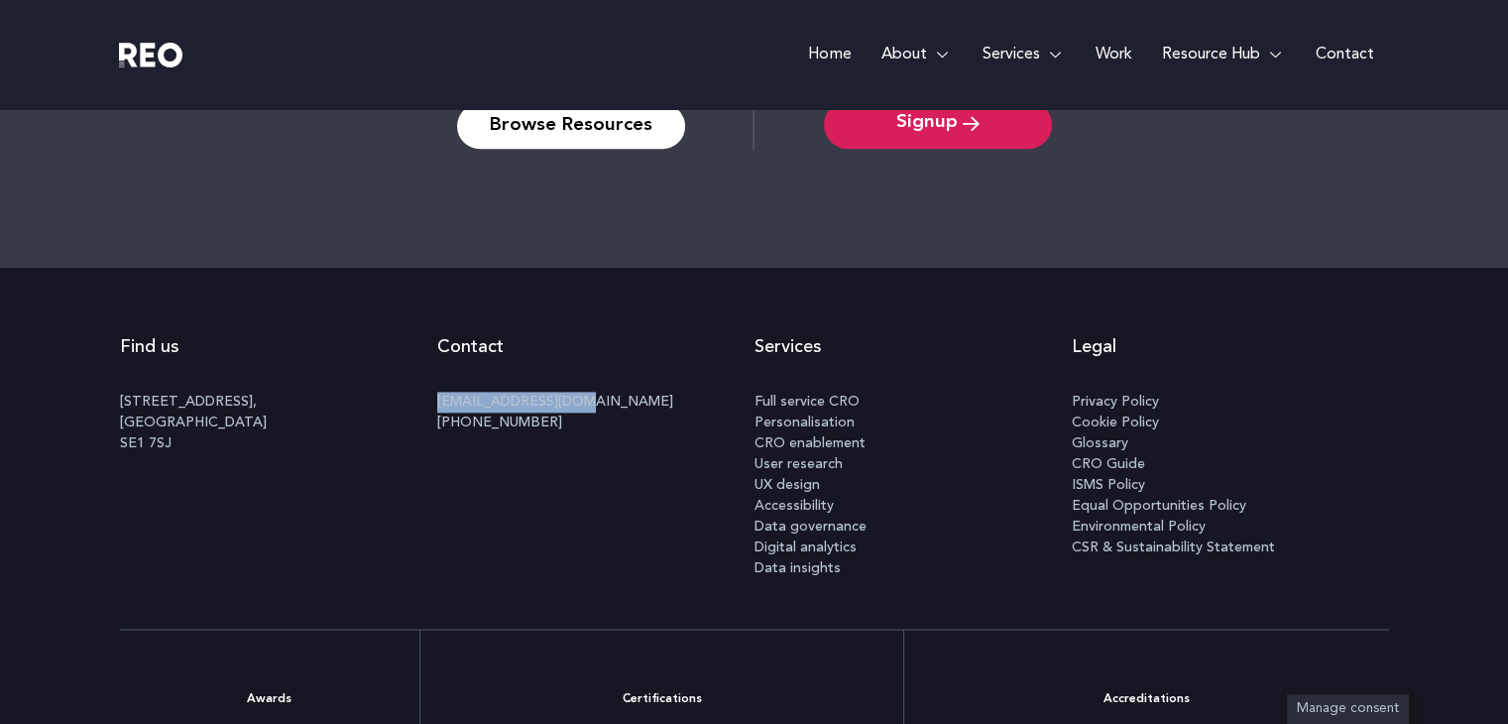
drag, startPoint x: 585, startPoint y: 401, endPoint x: 436, endPoint y: 398, distance: 148.8
click at [437, 398] on p "info@reodigital.com +44 (0) 020 7183 0374" at bounding box center [595, 413] width 317 height 42
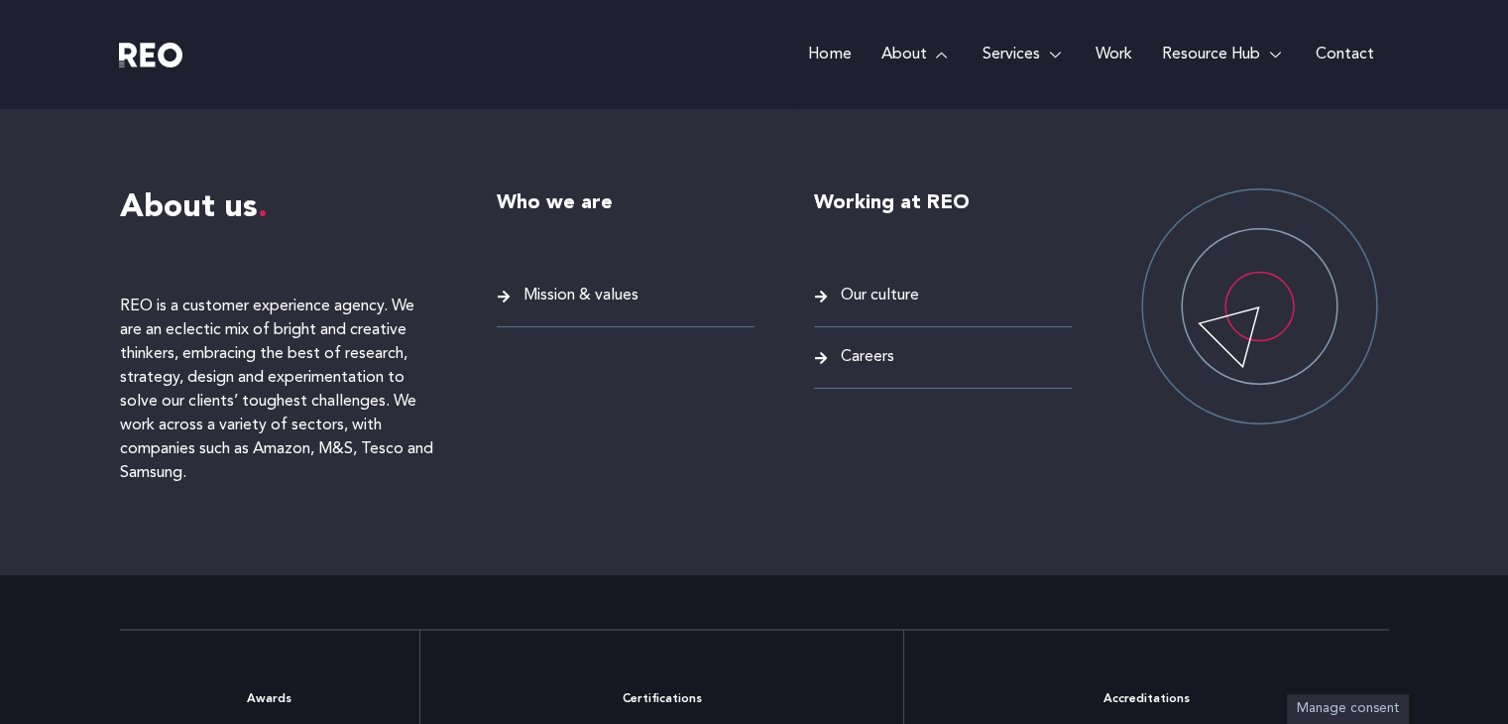
copy link "[EMAIL_ADDRESS][DOMAIN_NAME]"
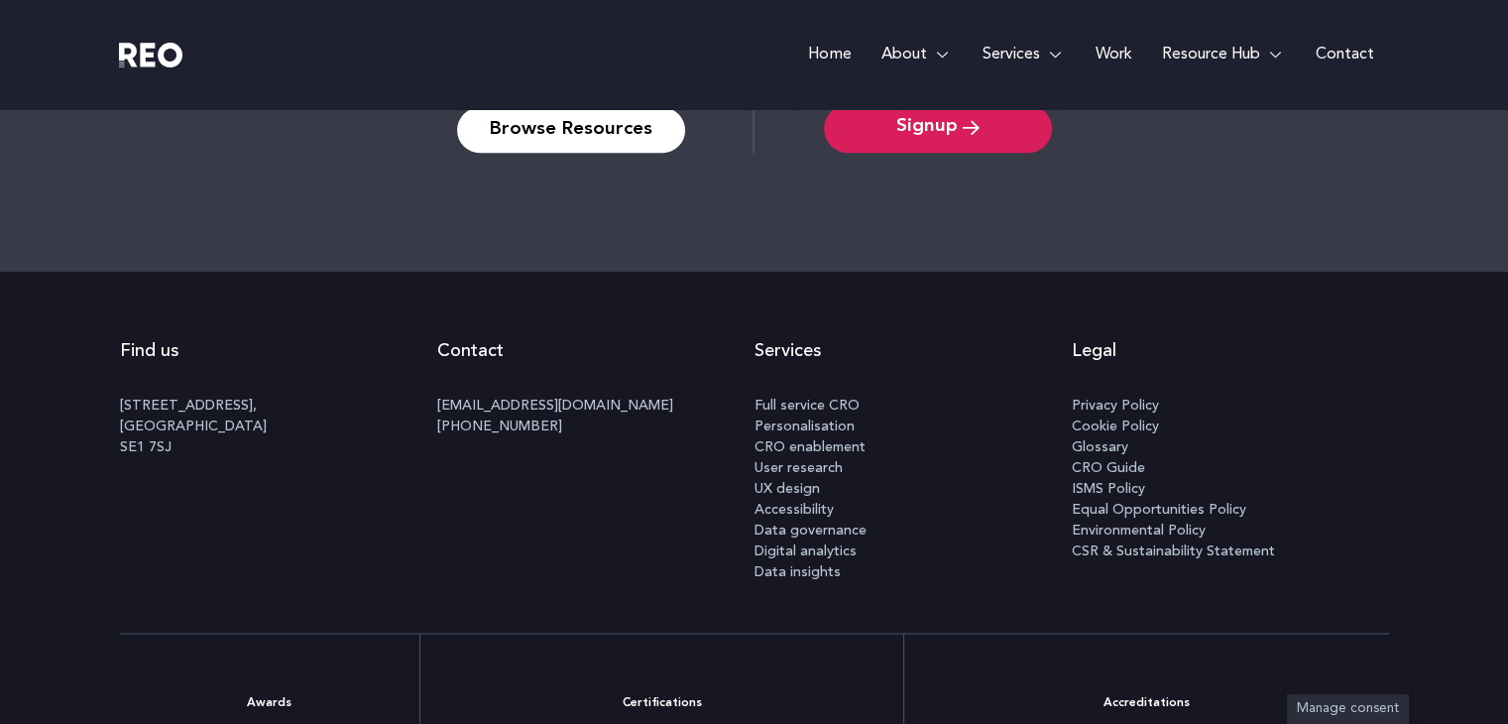
click at [666, 363] on h2 "Contact" at bounding box center [595, 350] width 317 height 59
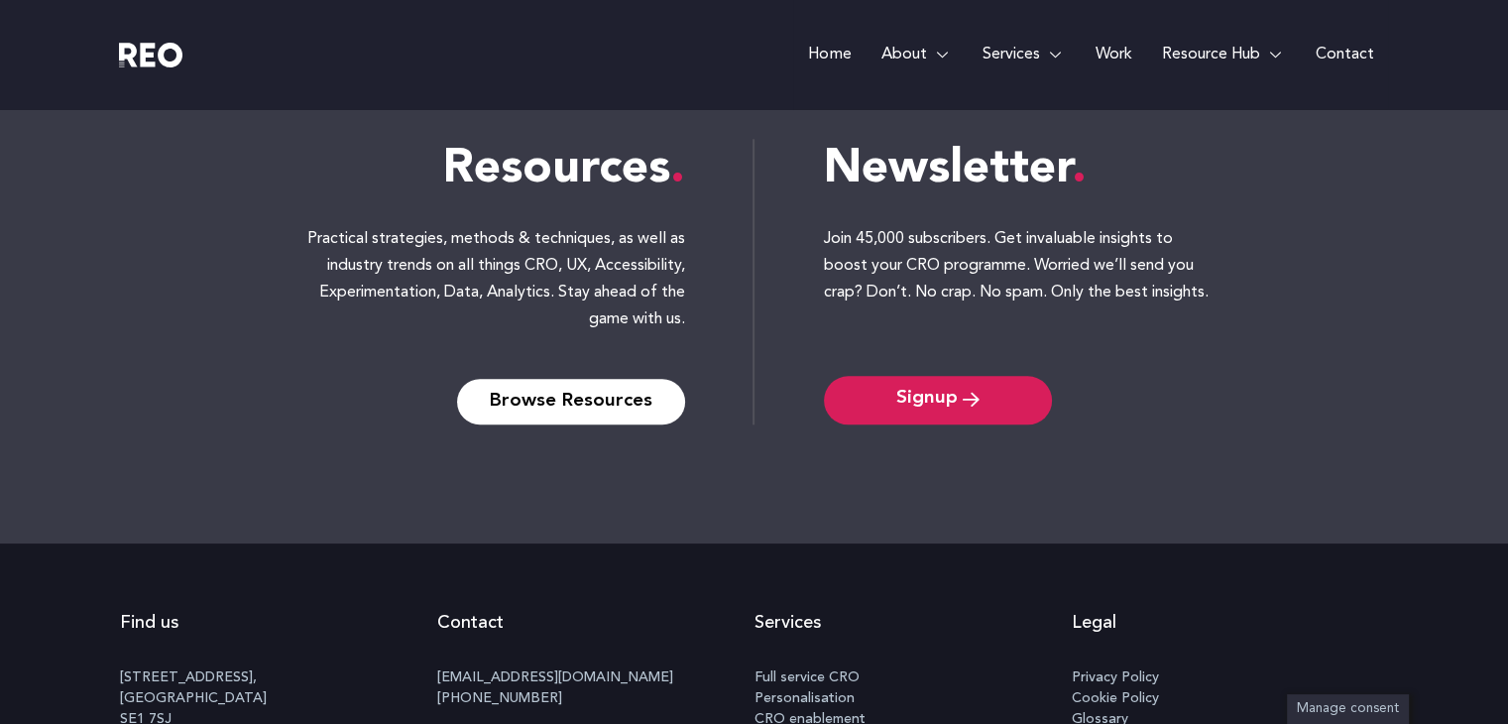
scroll to position [2148, 0]
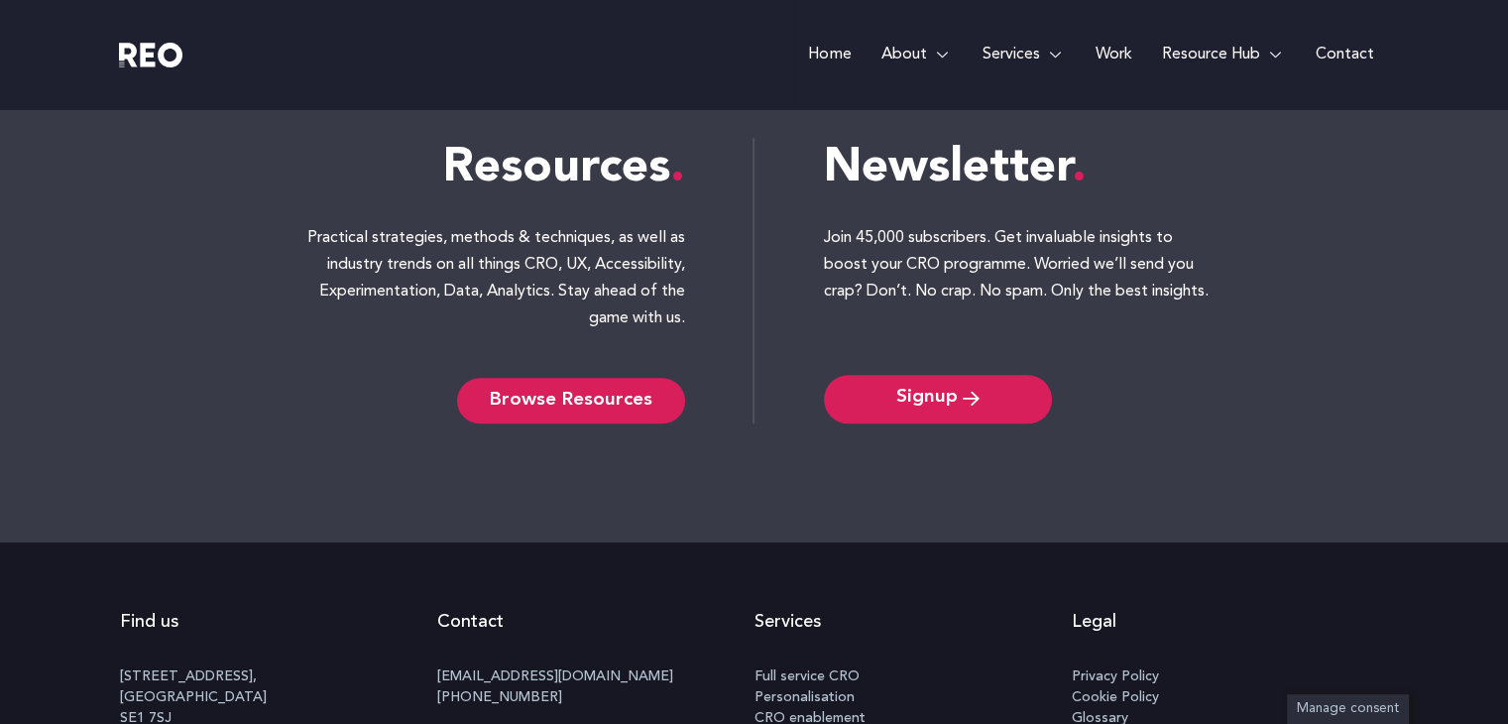
click at [630, 403] on span "Browse Resources" at bounding box center [571, 401] width 163 height 16
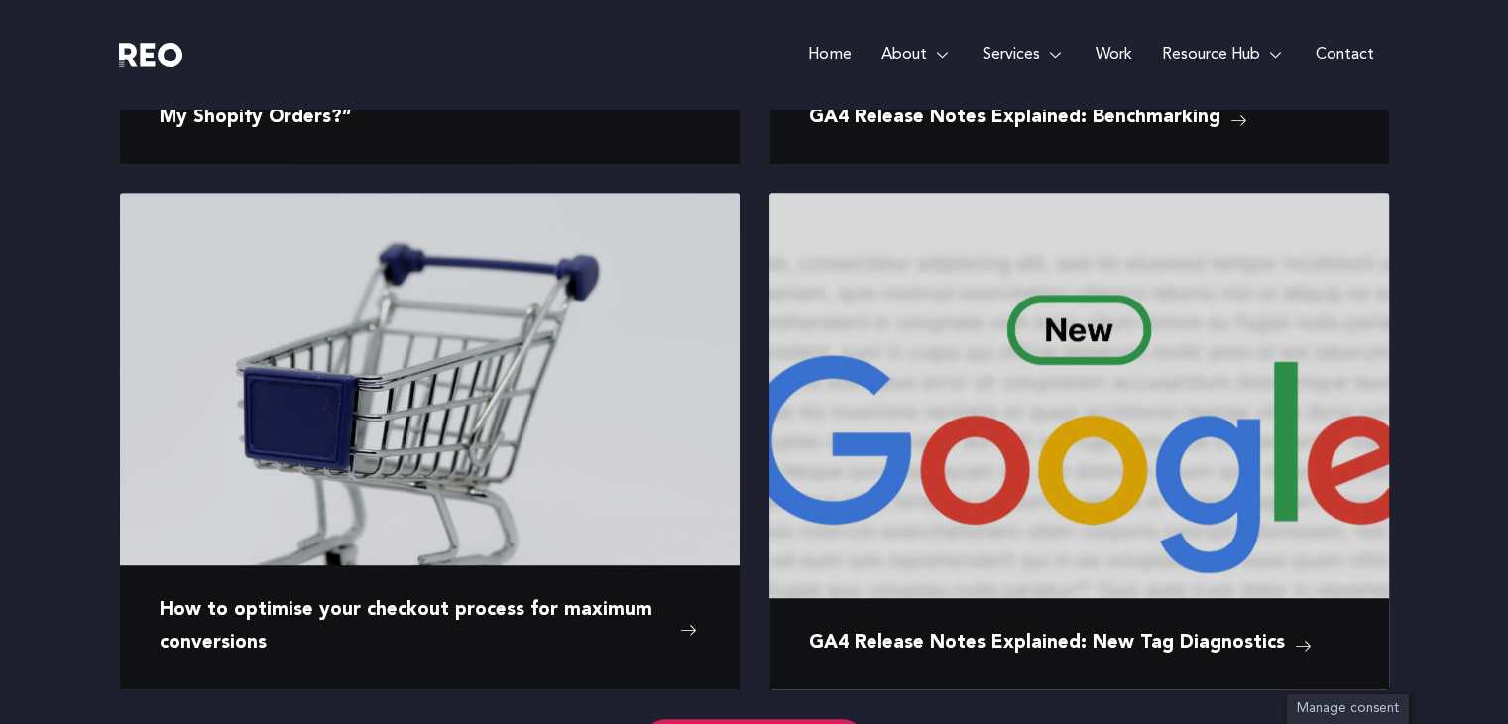
scroll to position [1243, 0]
